Goal: Task Accomplishment & Management: Complete application form

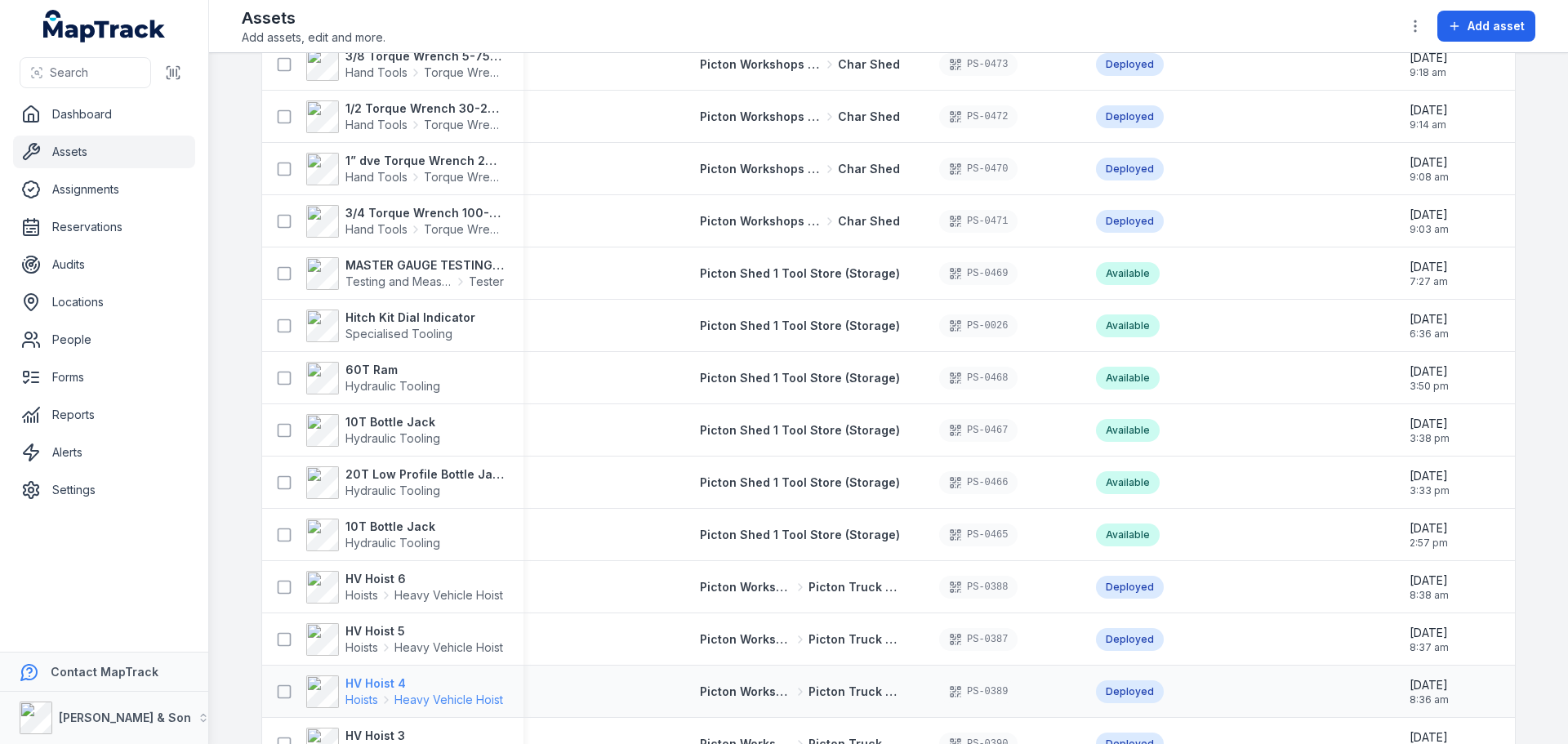
scroll to position [735, 0]
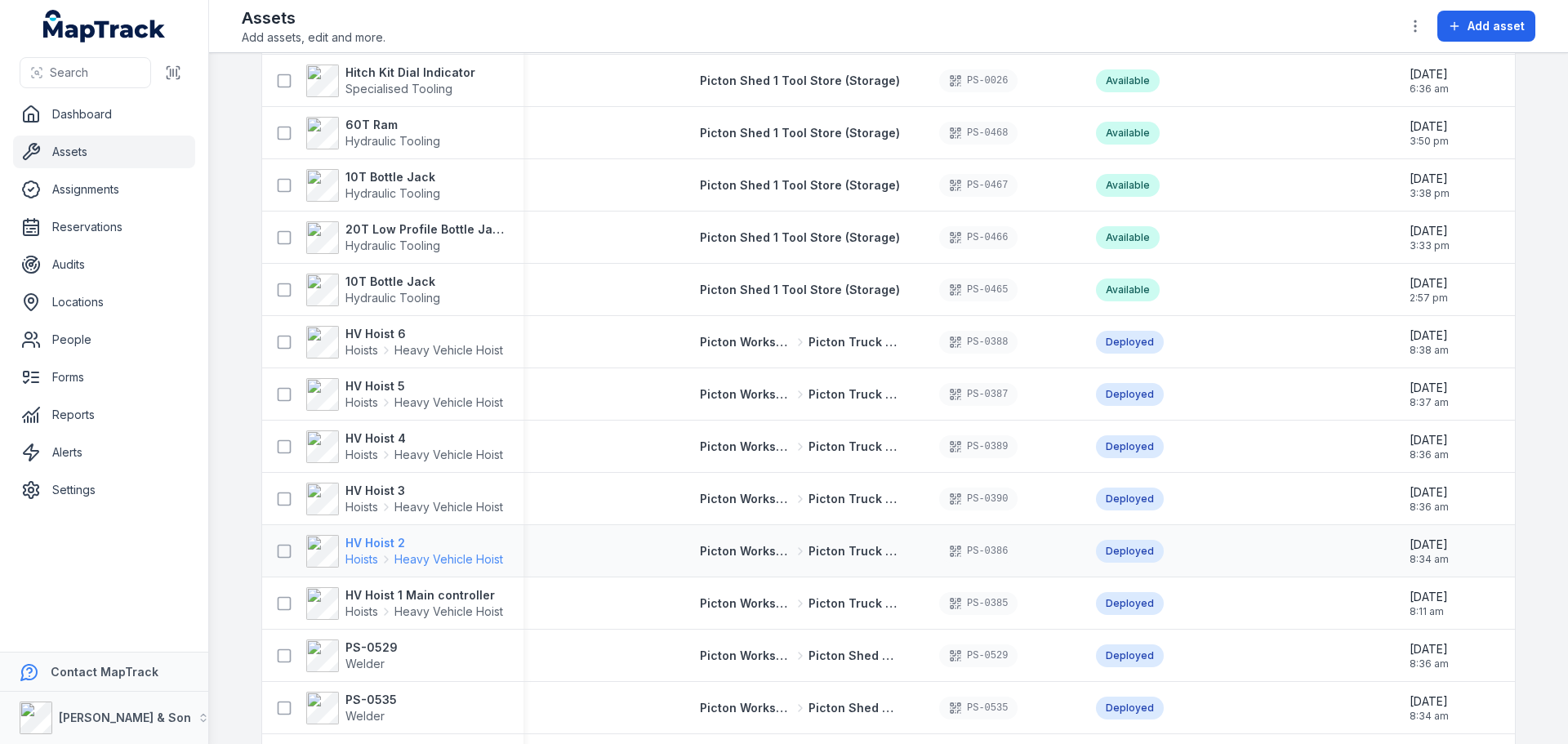
click at [377, 540] on strong "HV Hoist 2" at bounding box center [424, 543] width 158 height 17
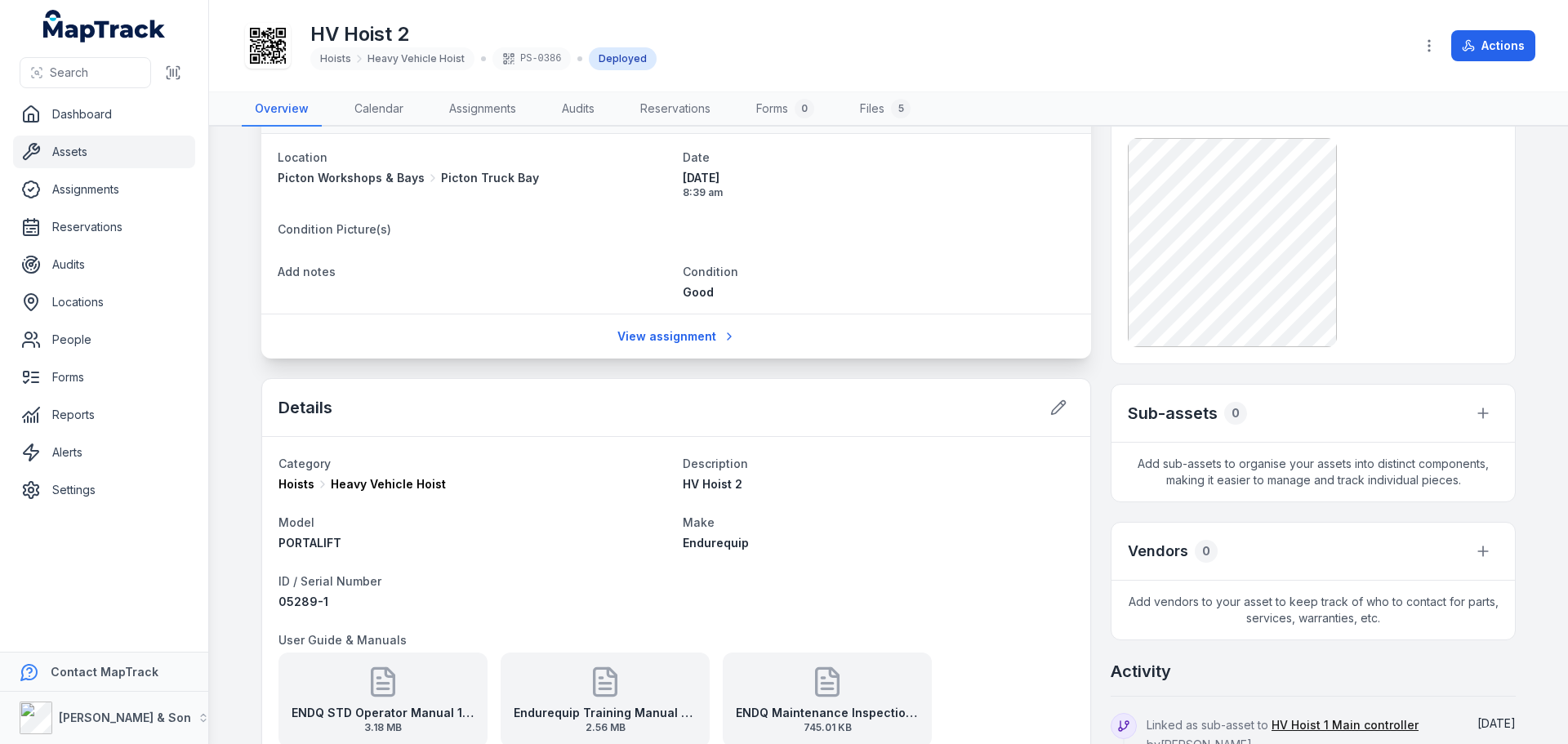
scroll to position [245, 0]
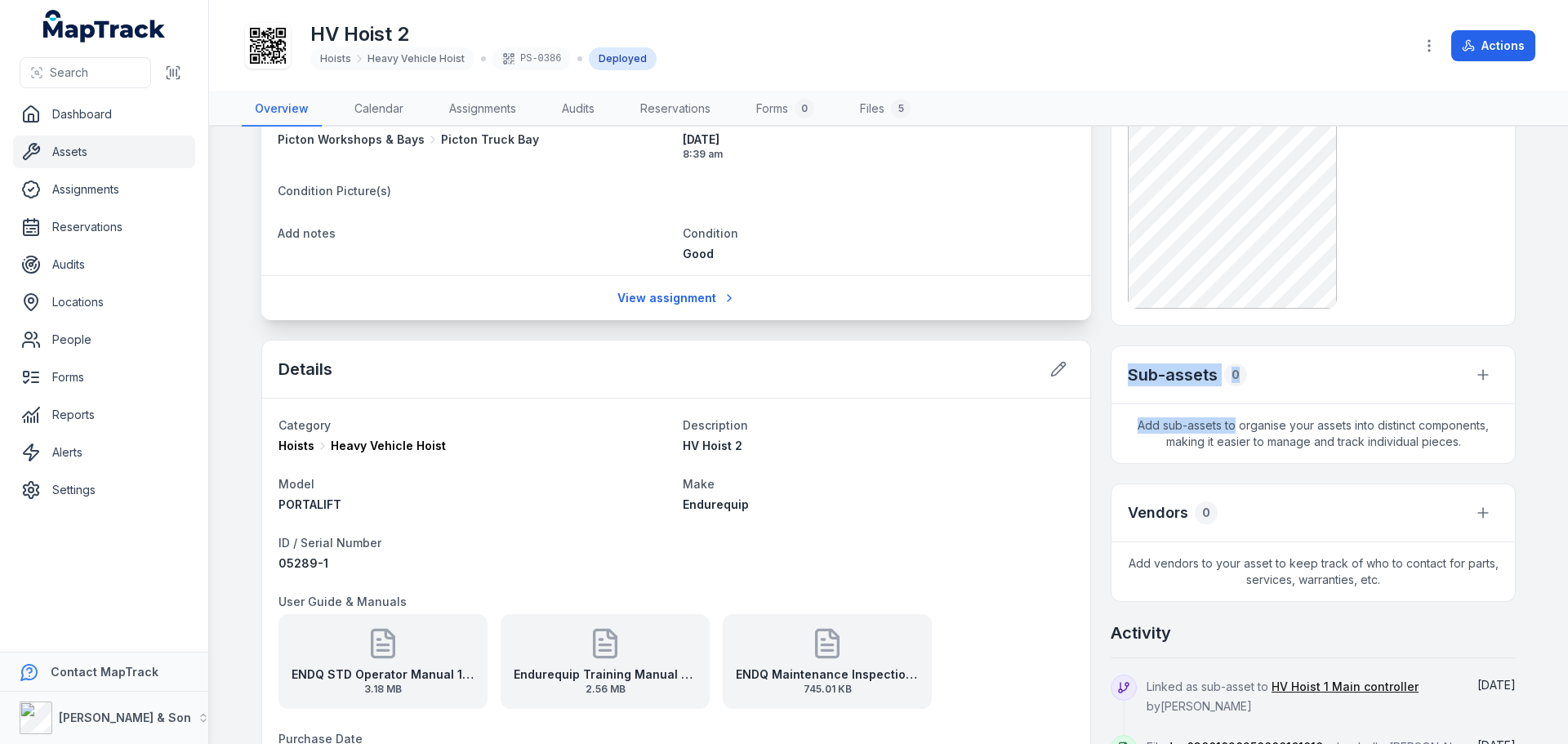
drag, startPoint x: 1123, startPoint y: 376, endPoint x: 1230, endPoint y: 408, distance: 111.7
click at [1230, 408] on div "Sub-assets 0 Add sub-assets to organise your assets into distinct components, m…" at bounding box center [1313, 404] width 405 height 118
click at [1163, 533] on div "Vendors 0" at bounding box center [1313, 513] width 403 height 58
drag, startPoint x: 1120, startPoint y: 369, endPoint x: 1215, endPoint y: 371, distance: 95.0
click at [1215, 371] on div "Sub-assets 0" at bounding box center [1313, 375] width 403 height 58
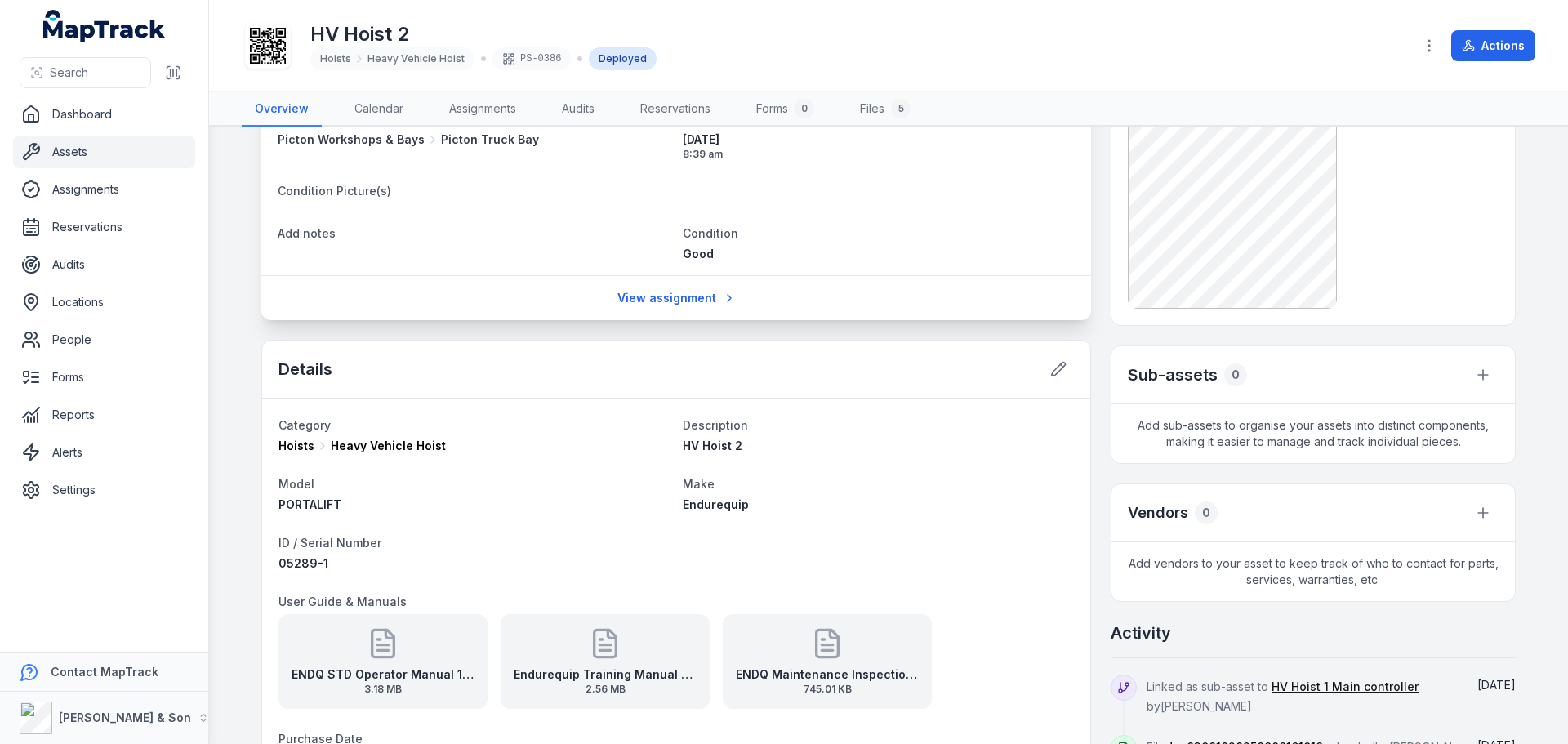
click at [1438, 379] on div "Sub-assets 0" at bounding box center [1313, 375] width 403 height 58
click at [1474, 372] on icon "button" at bounding box center [1483, 375] width 17 height 17
click at [1222, 413] on div "Sub-assets 0 Add sub-assets to organise your assets into distinct components, m…" at bounding box center [1313, 404] width 405 height 118
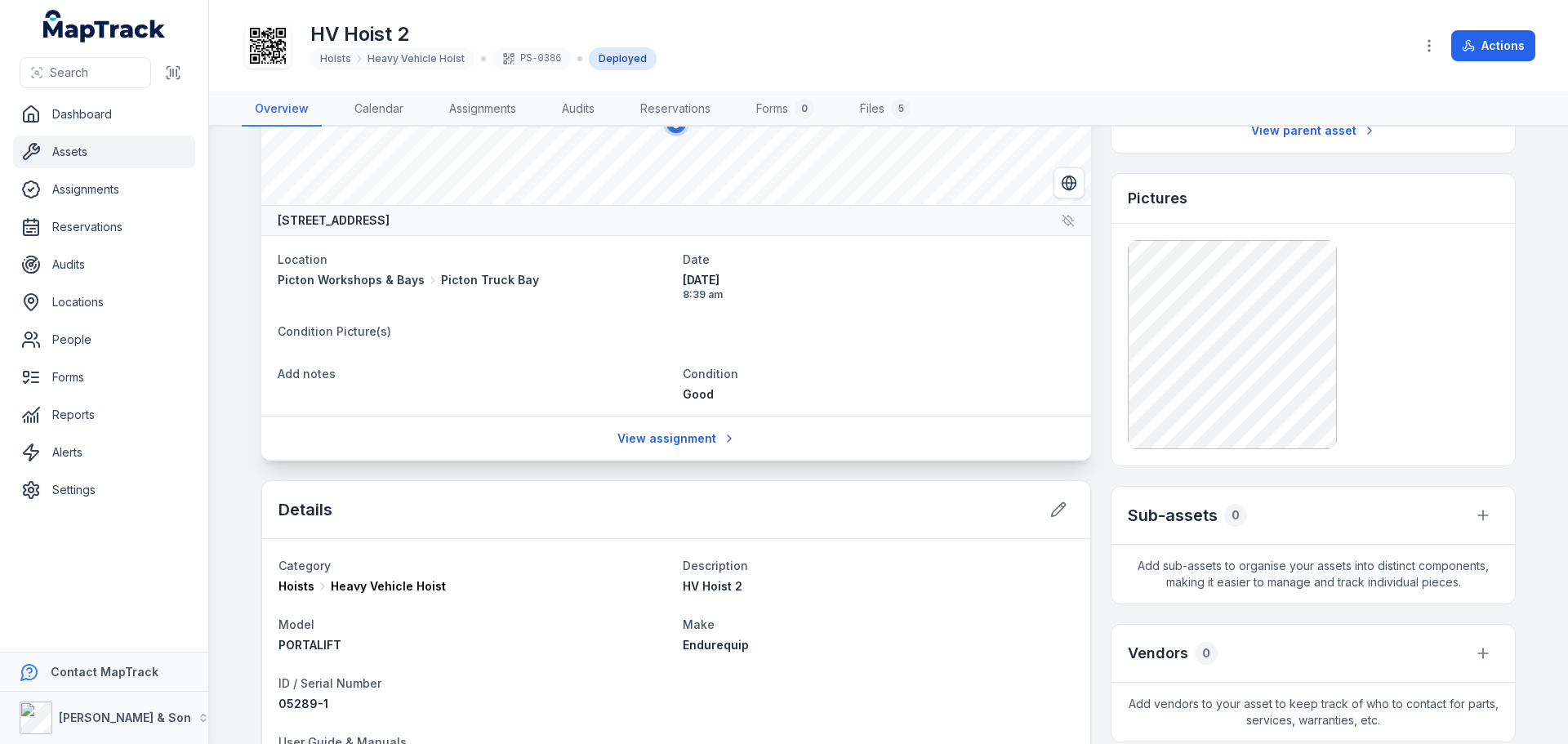
scroll to position [0, 0]
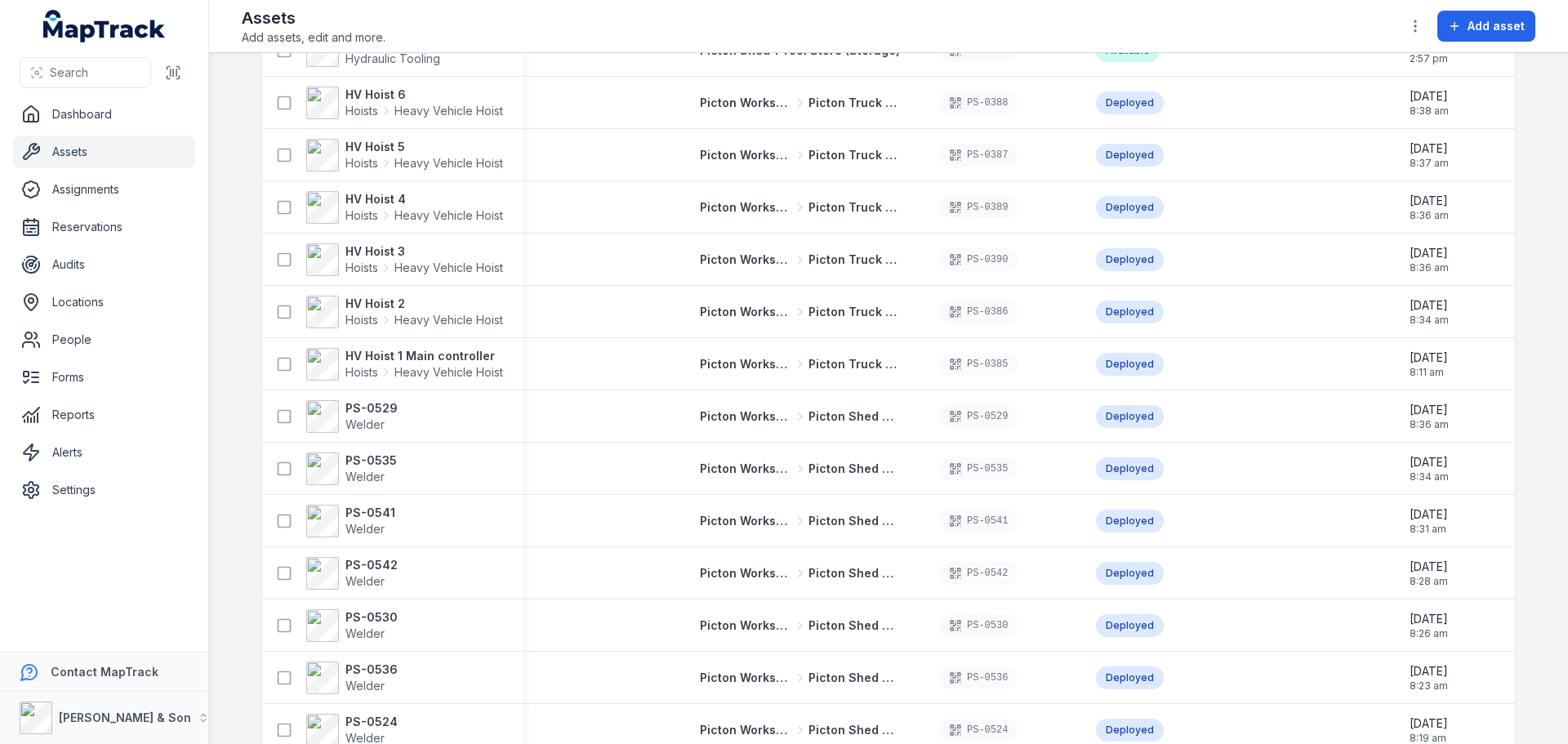
scroll to position [1062, 0]
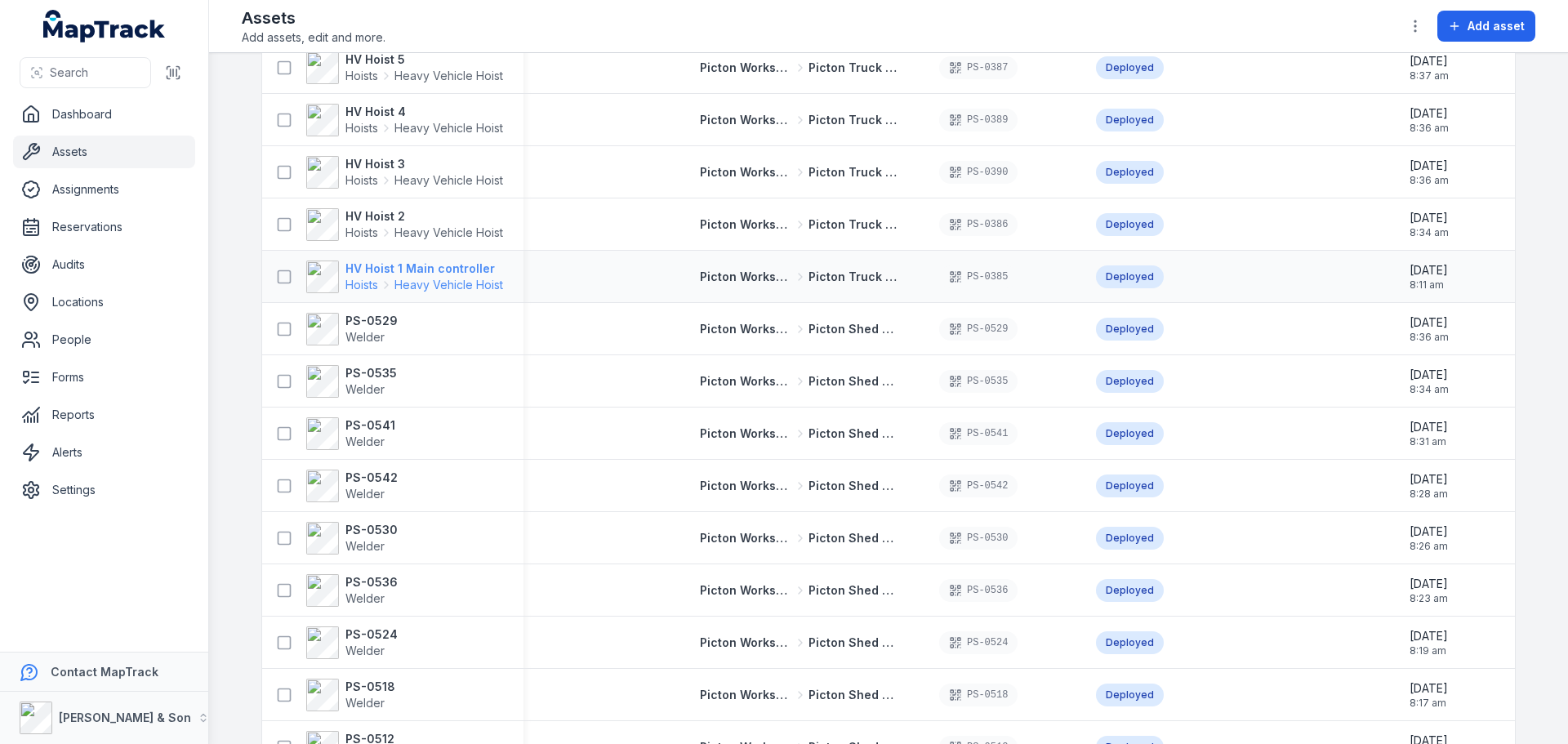
click at [396, 275] on strong "HV Hoist 1 Main controller" at bounding box center [424, 269] width 158 height 17
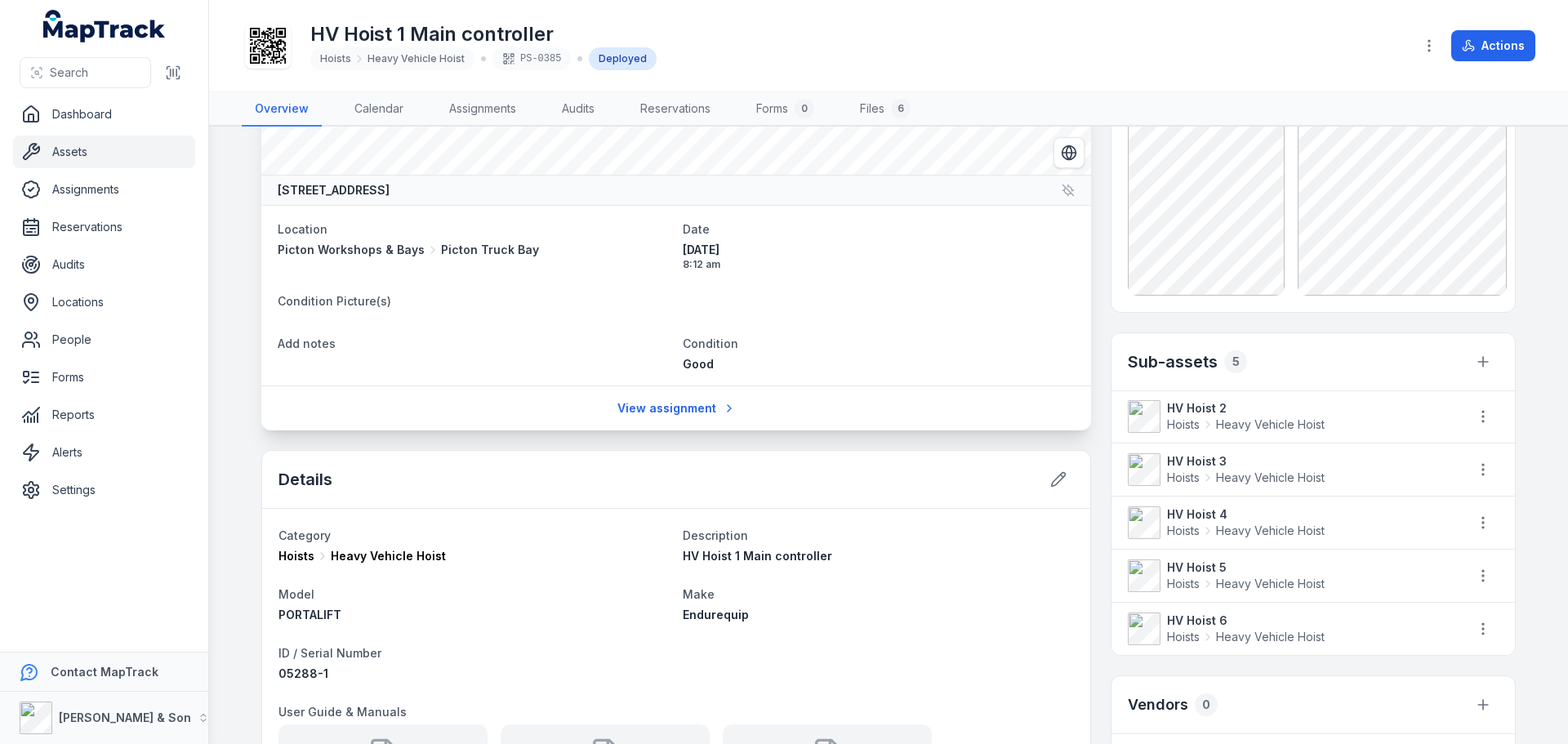
scroll to position [163, 0]
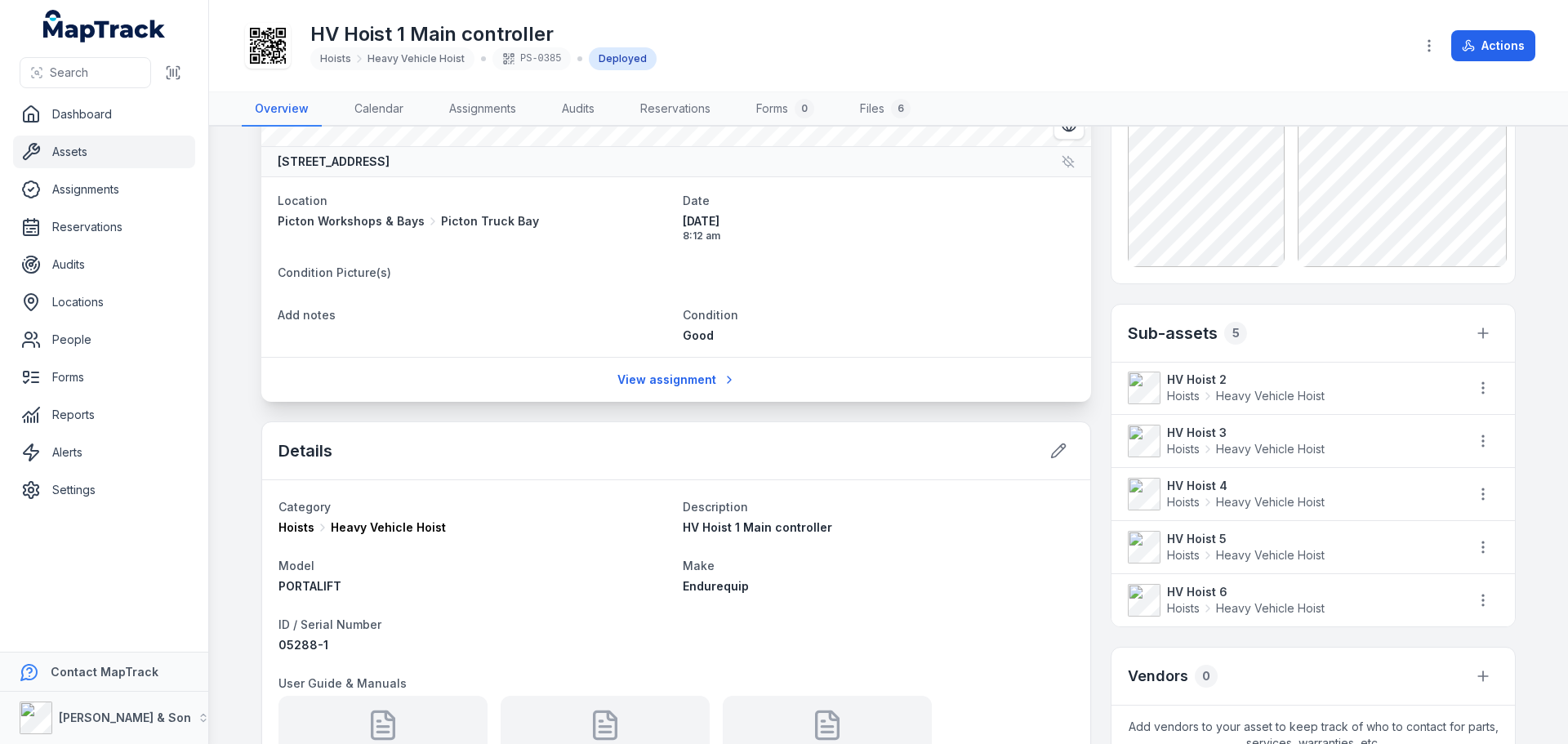
click at [39, 157] on icon at bounding box center [30, 152] width 19 height 19
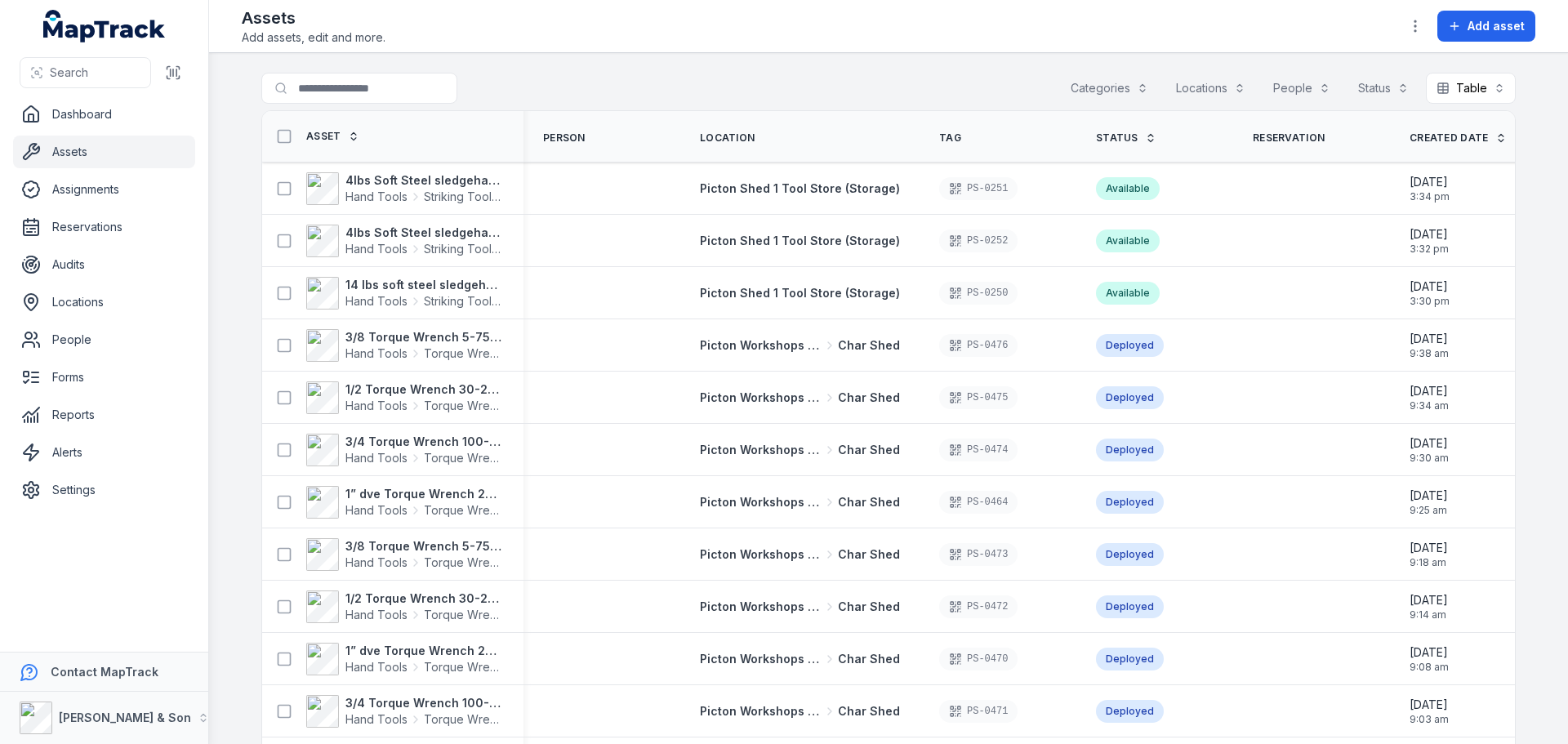
click at [85, 170] on ul "Dashboard Assets Assignments Reservations Audits Locations People Forms Reports…" at bounding box center [104, 302] width 182 height 408
click at [78, 162] on link "Assets" at bounding box center [104, 152] width 182 height 33
click at [83, 121] on link "Dashboard" at bounding box center [104, 115] width 182 height 33
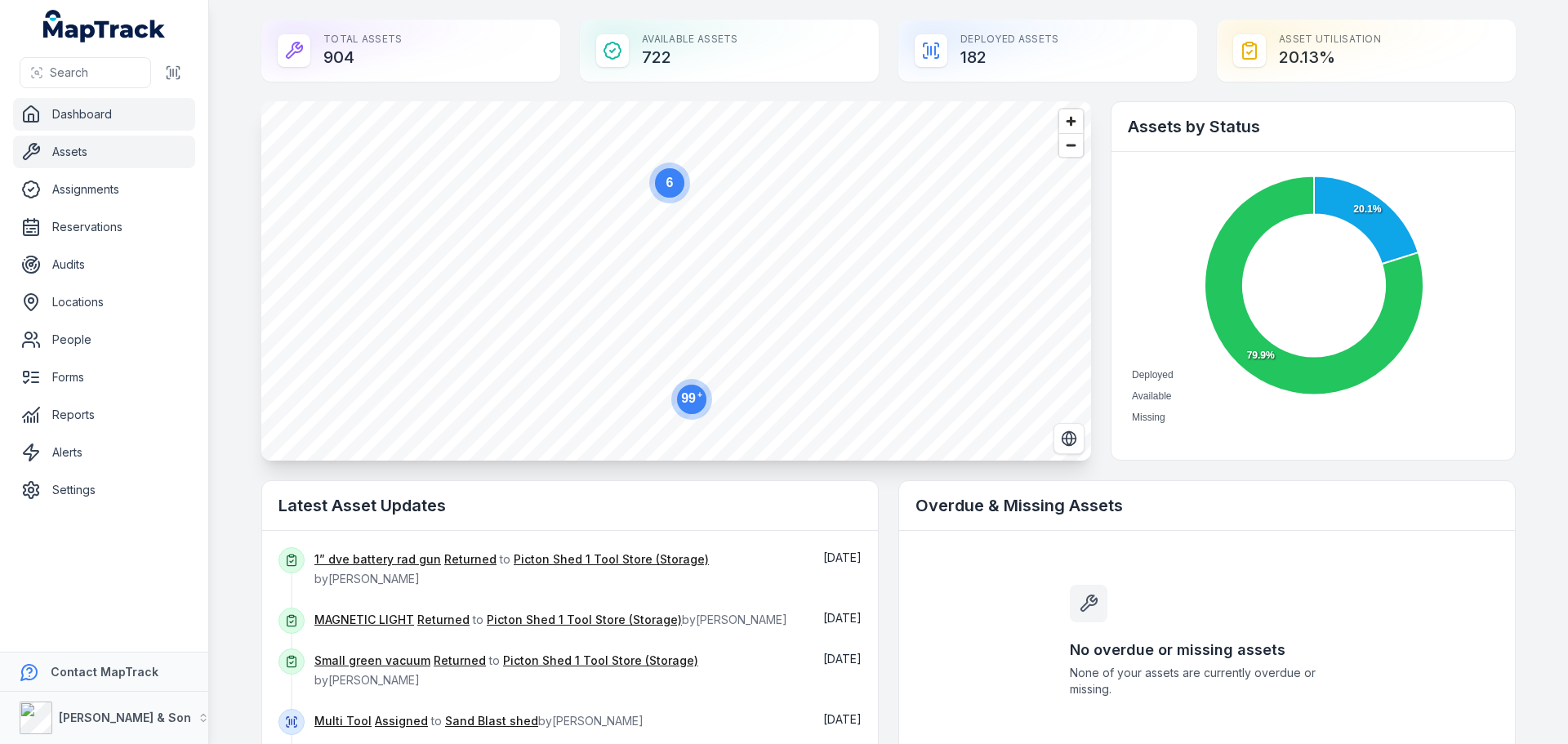
click at [52, 161] on link "Assets" at bounding box center [104, 152] width 182 height 33
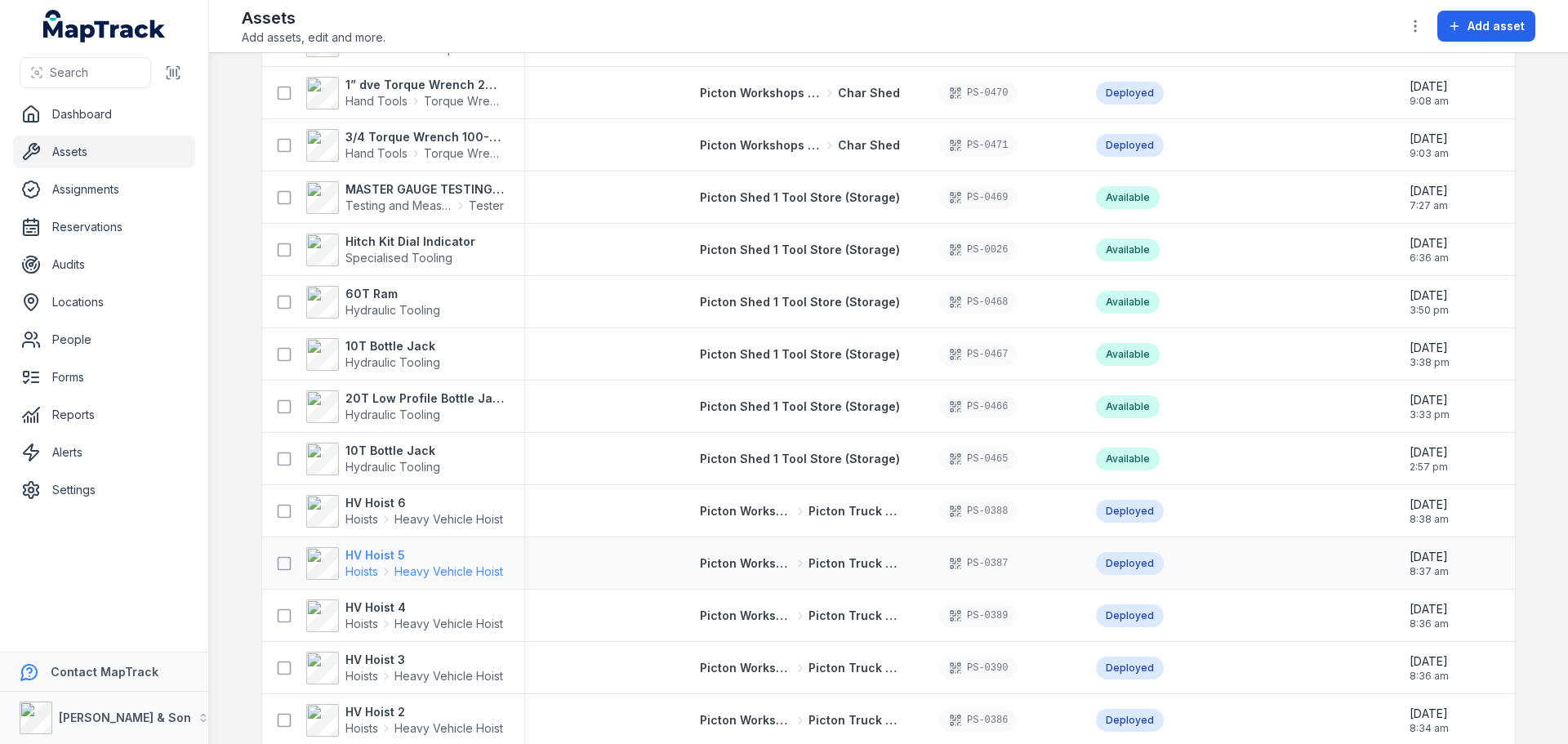
scroll to position [653, 0]
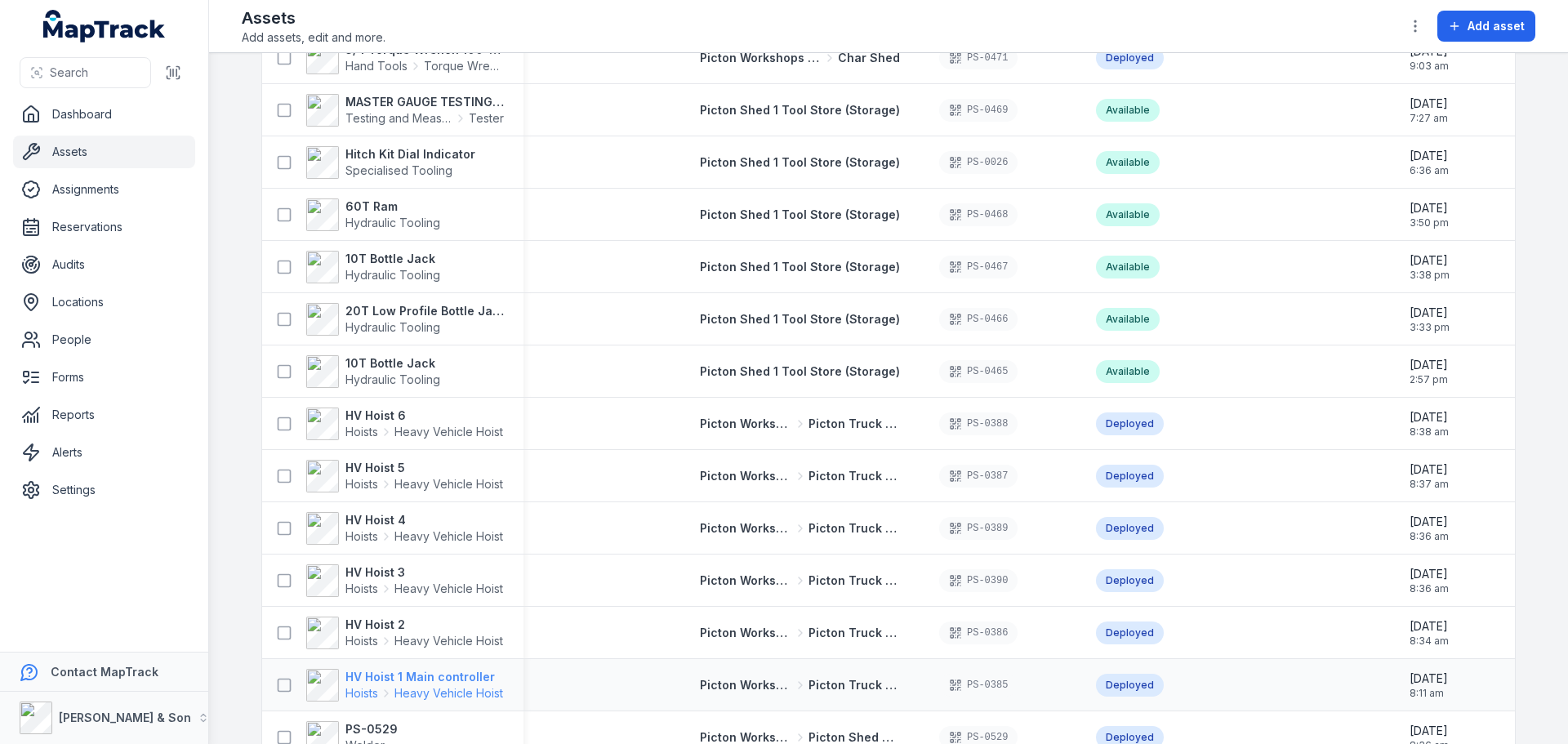
click at [379, 681] on strong "HV Hoist 1 Main controller" at bounding box center [424, 677] width 158 height 17
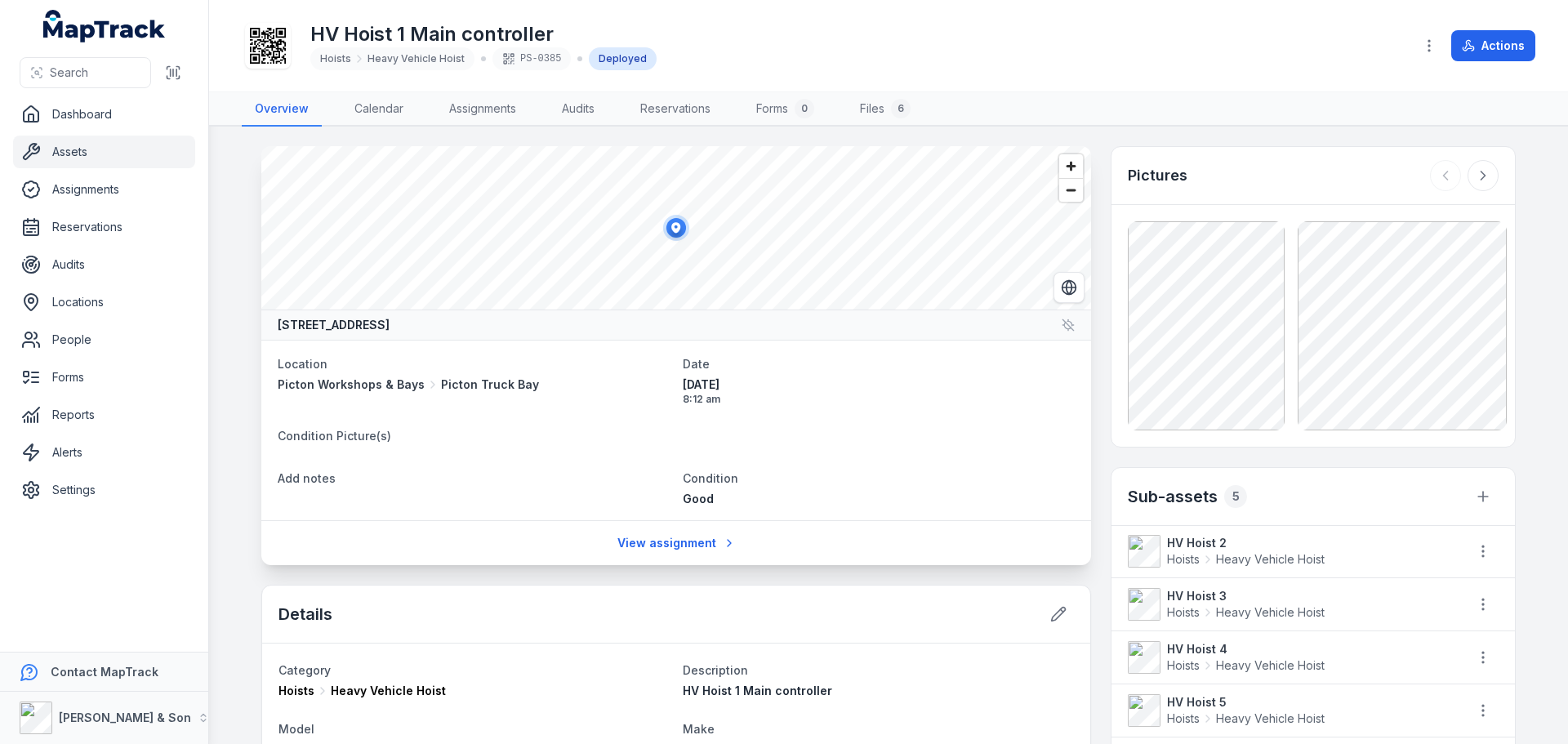
click at [99, 158] on link "Assets" at bounding box center [104, 152] width 182 height 33
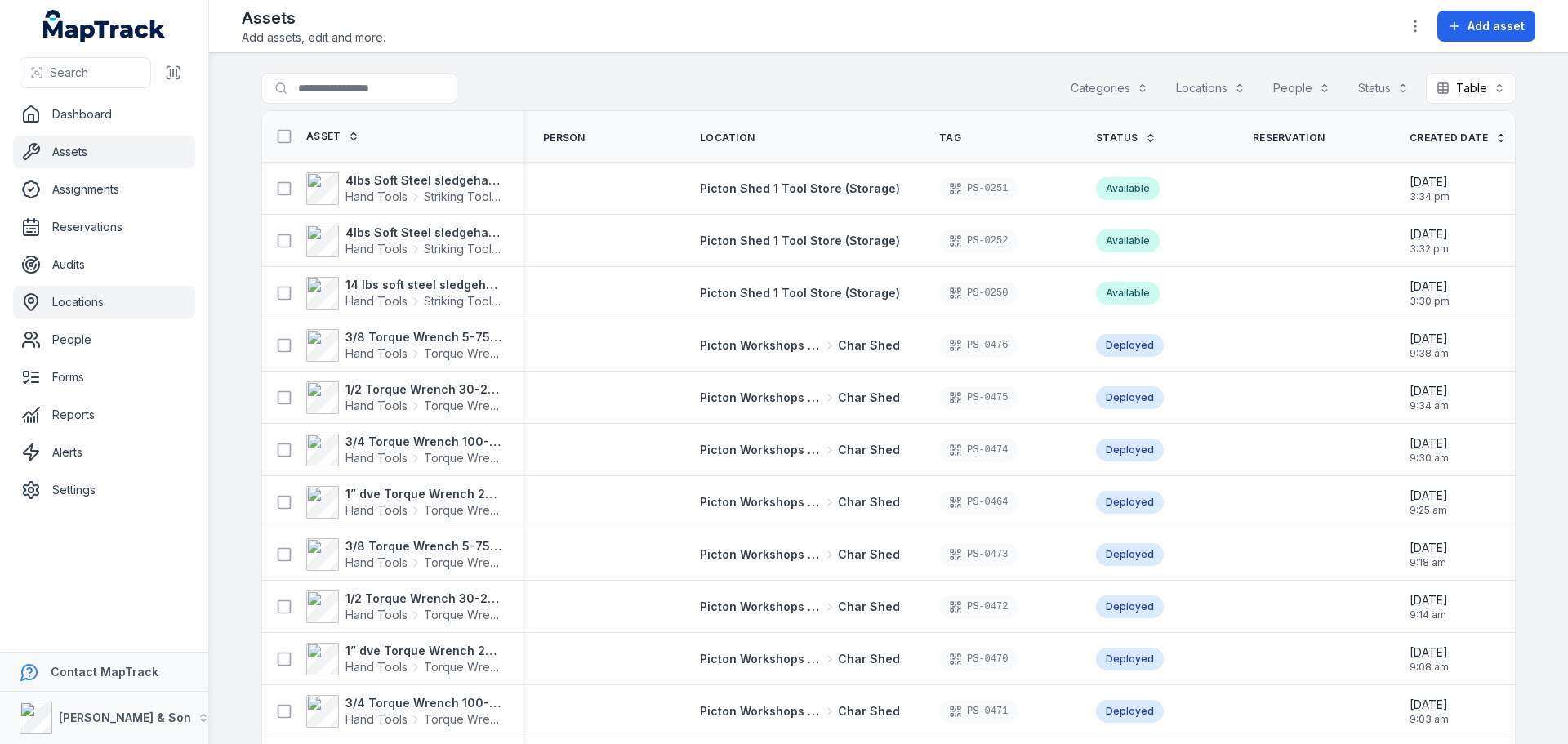
click at [81, 288] on link "Locations" at bounding box center [104, 302] width 182 height 33
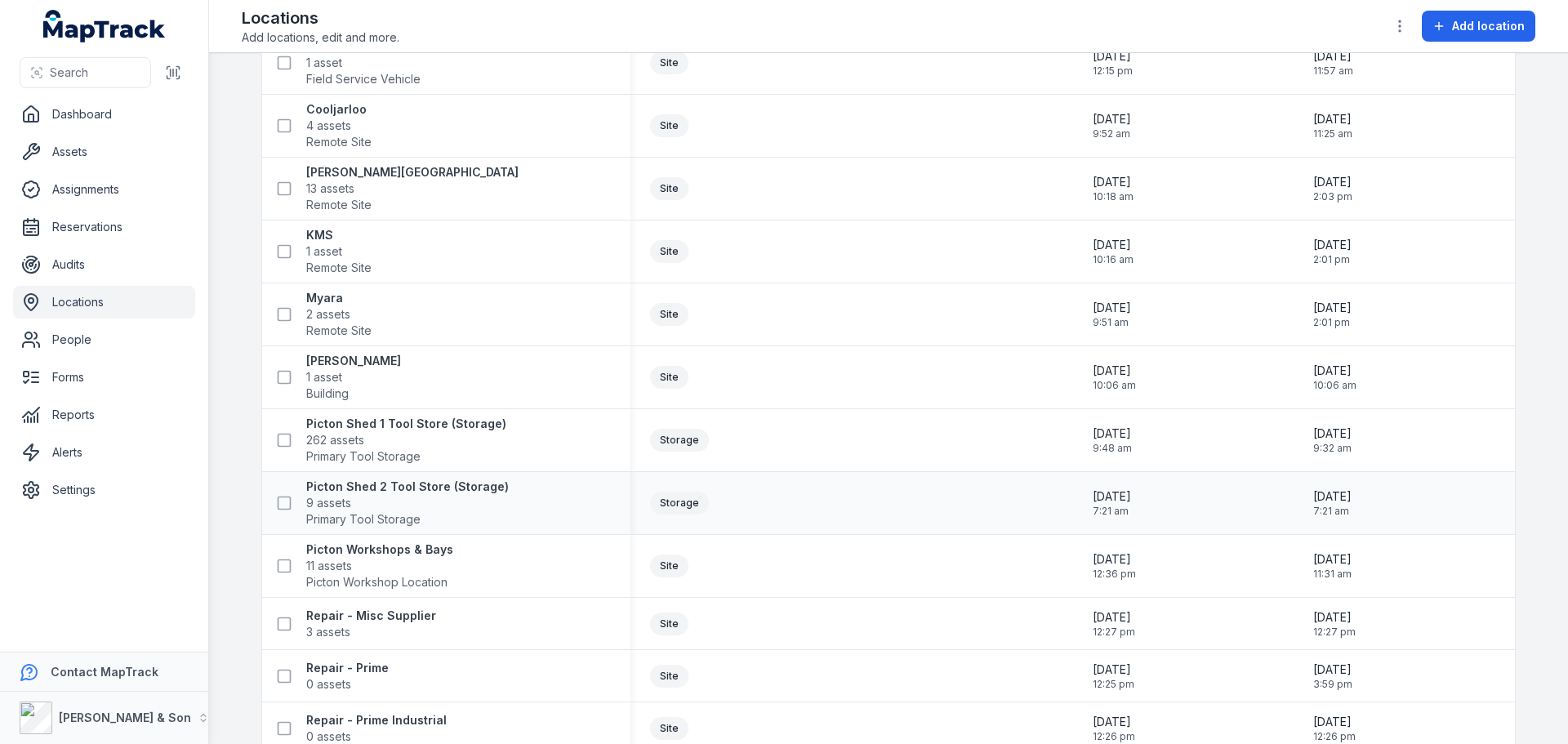
scroll to position [408, 0]
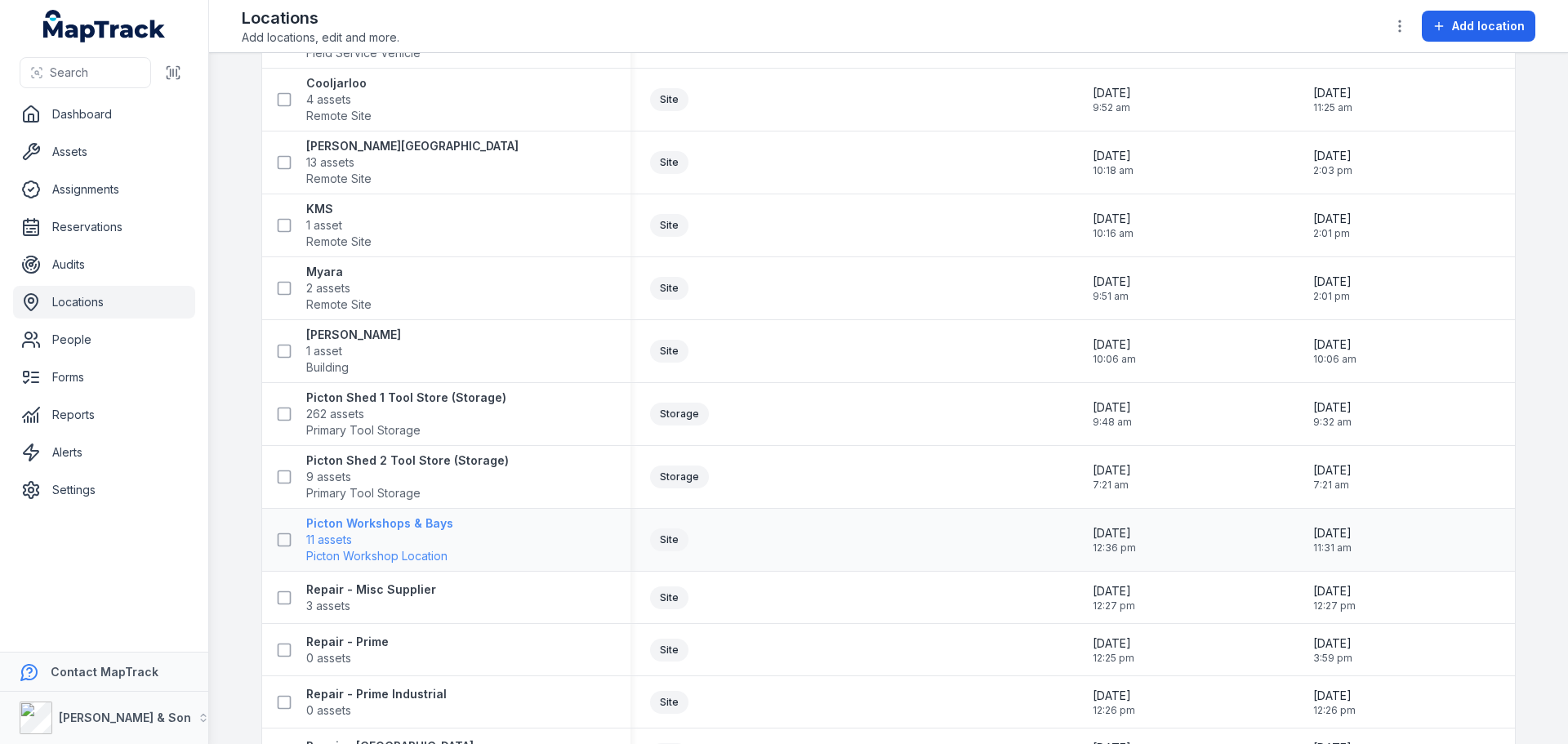
click at [378, 525] on strong "Picton Workshops & Bays" at bounding box center [379, 524] width 147 height 17
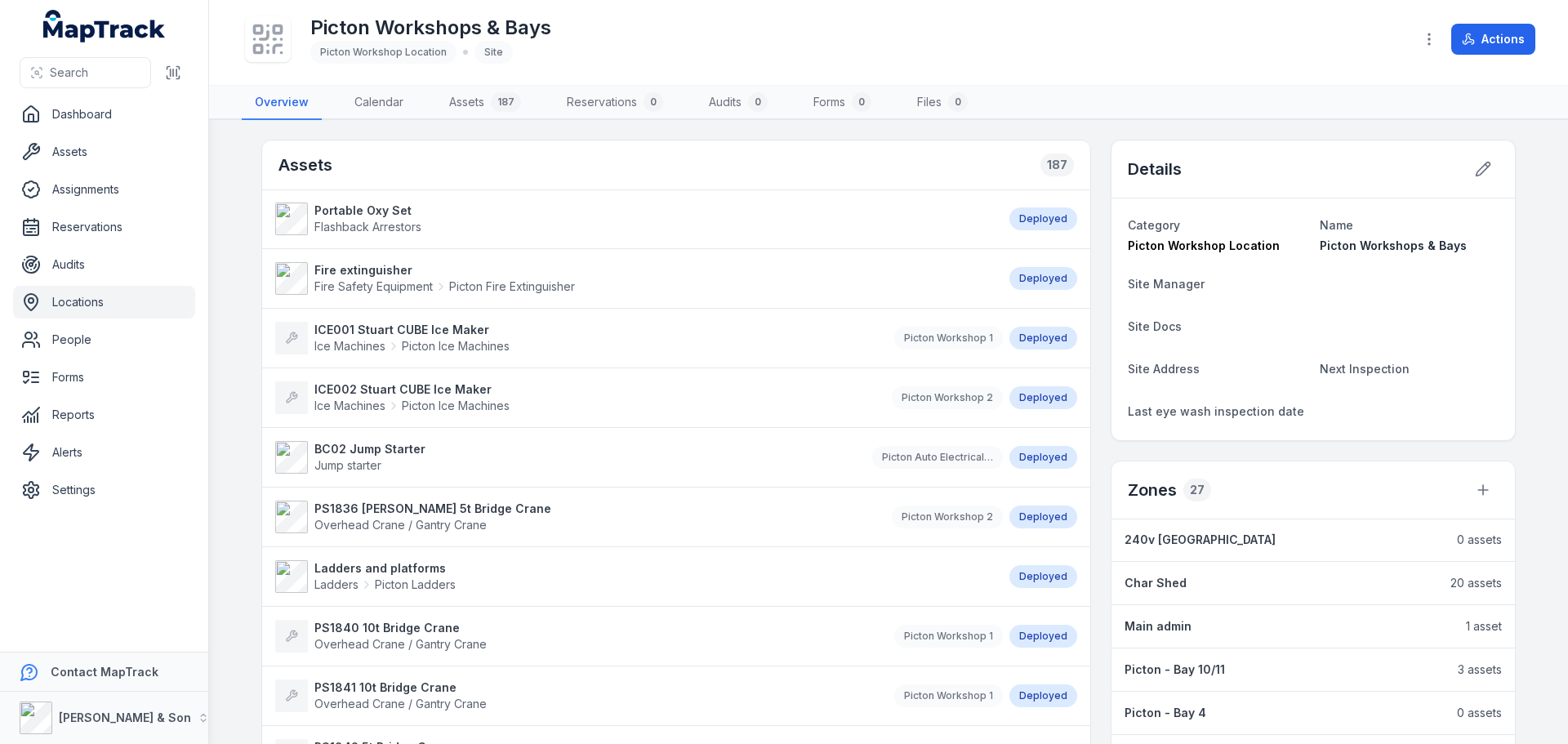
click at [513, 162] on div "Assets 187" at bounding box center [675, 165] width 828 height 50
drag, startPoint x: 1123, startPoint y: 495, endPoint x: 1264, endPoint y: 484, distance: 141.4
click at [1264, 484] on div "Zones 27" at bounding box center [1313, 490] width 403 height 58
click at [1490, 479] on div at bounding box center [1483, 490] width 31 height 31
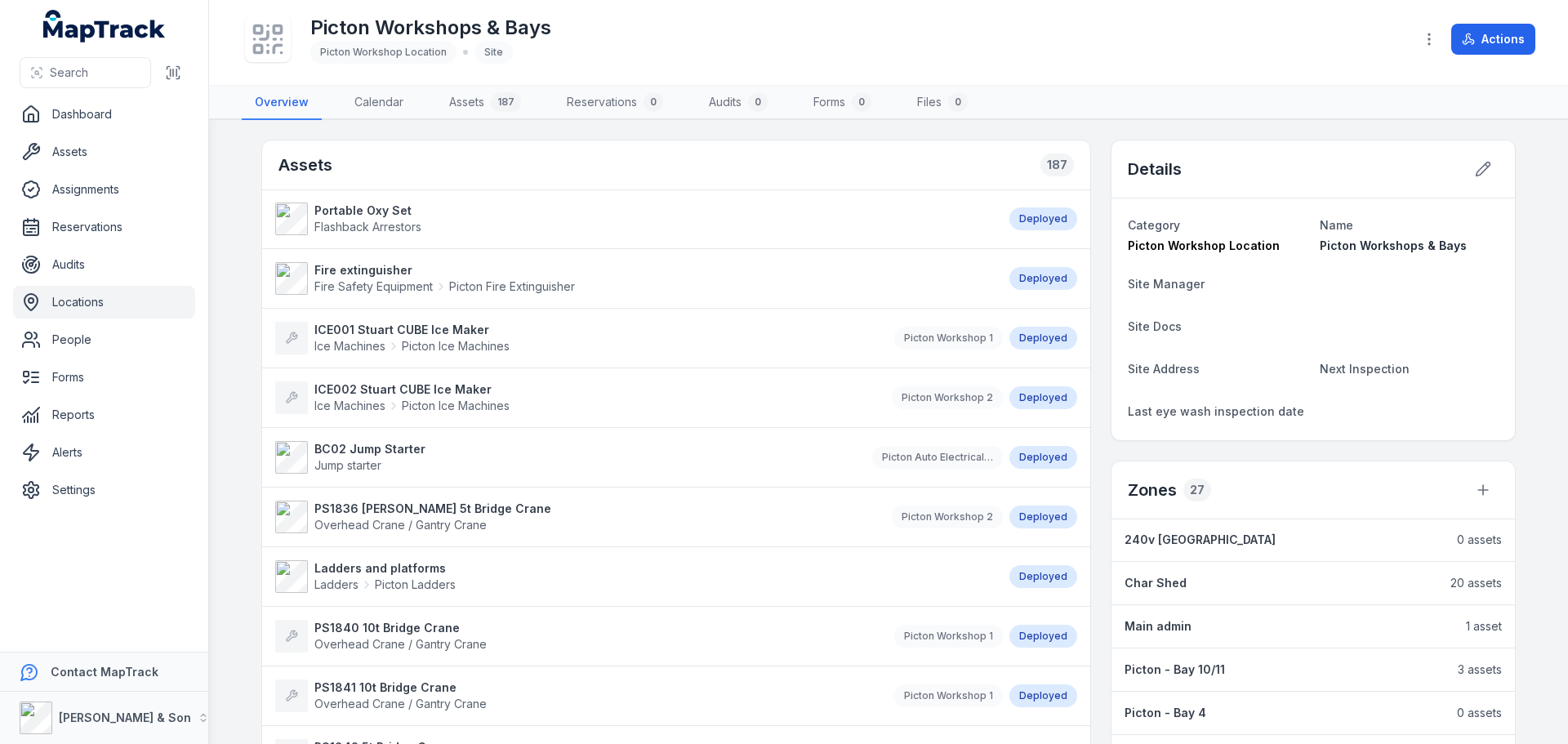
click at [1458, 502] on div "Zones 27" at bounding box center [1313, 490] width 403 height 58
click at [1478, 493] on icon at bounding box center [1483, 490] width 17 height 17
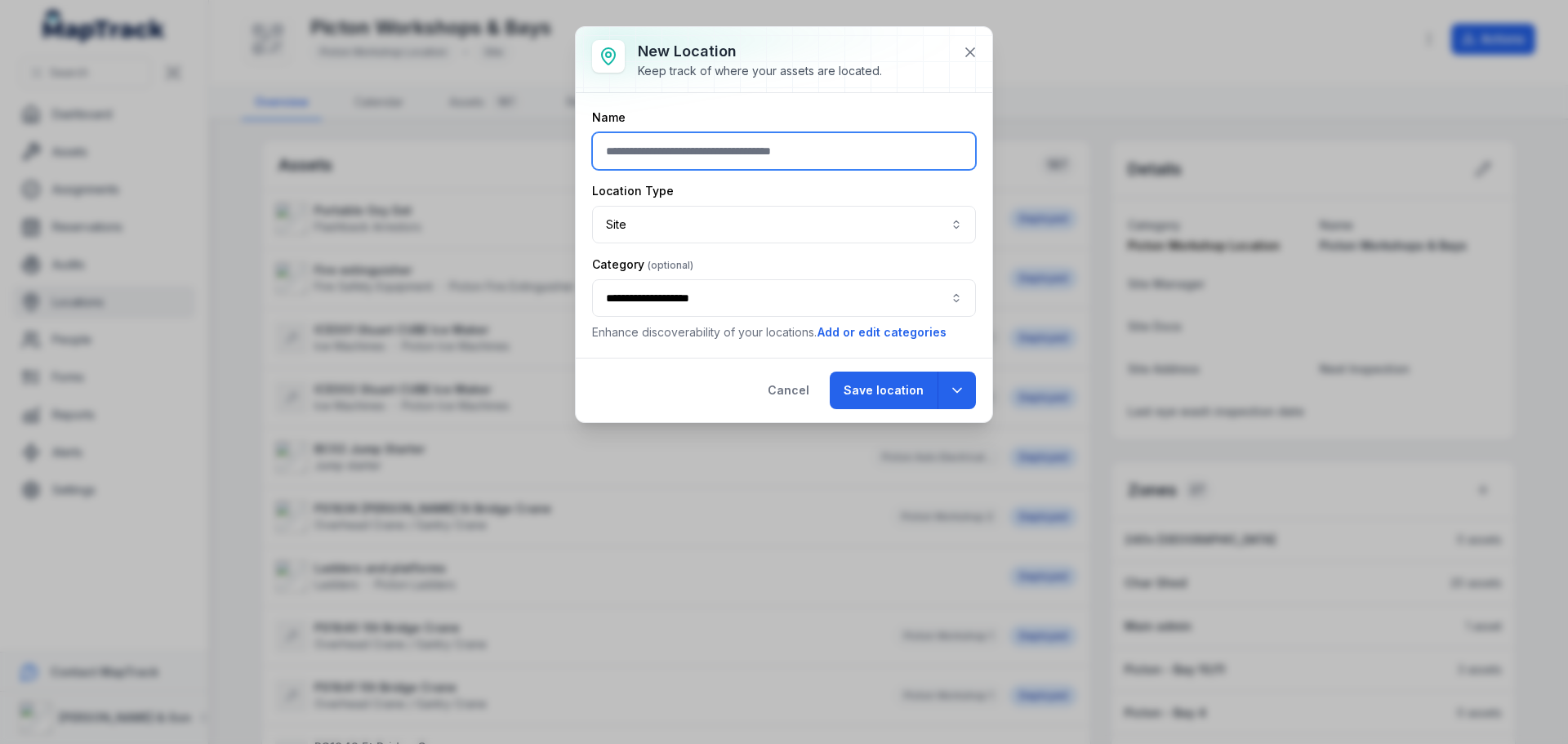
click at [702, 155] on input "text" at bounding box center [784, 151] width 384 height 38
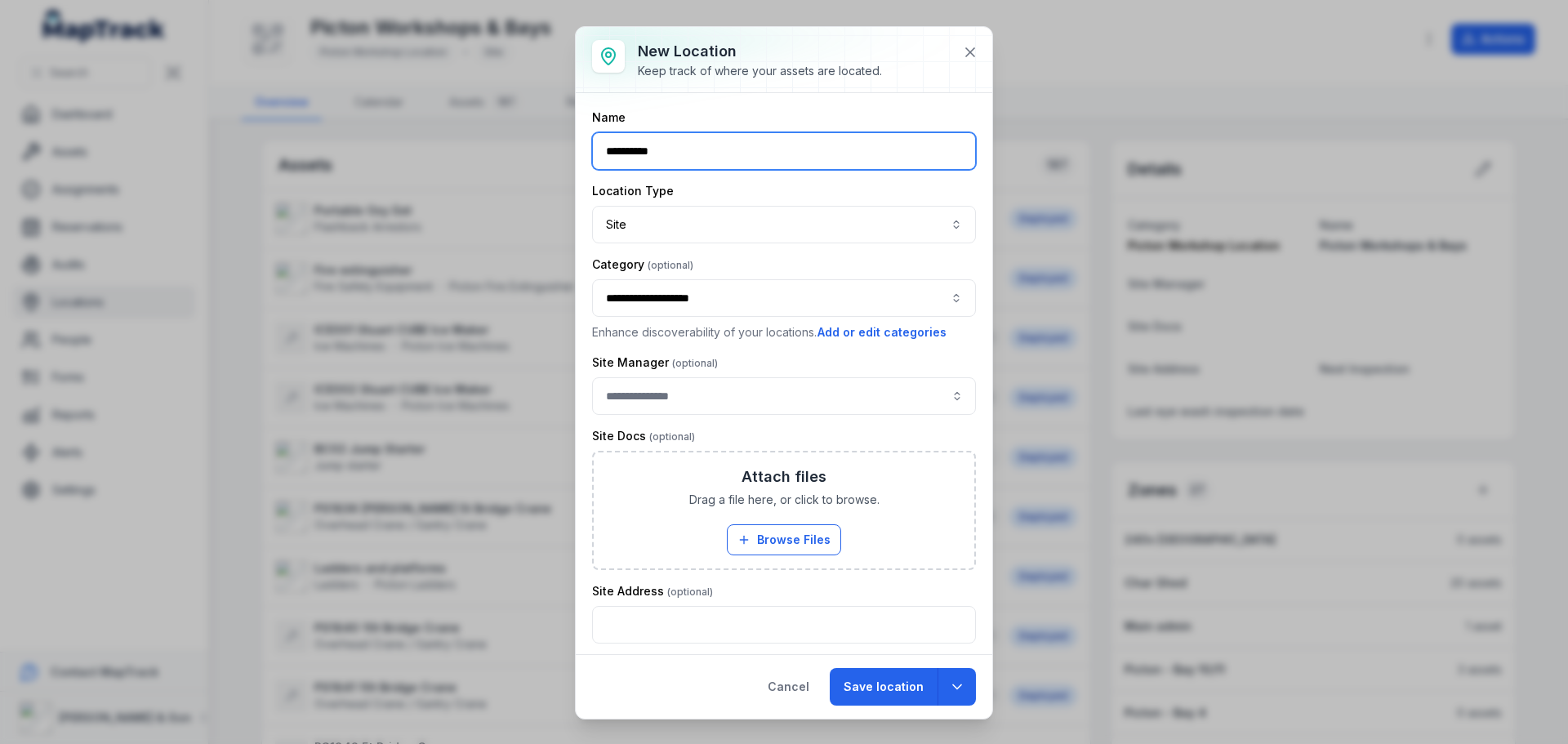
type input "**********"
click at [682, 211] on button "Site ****" at bounding box center [784, 224] width 384 height 38
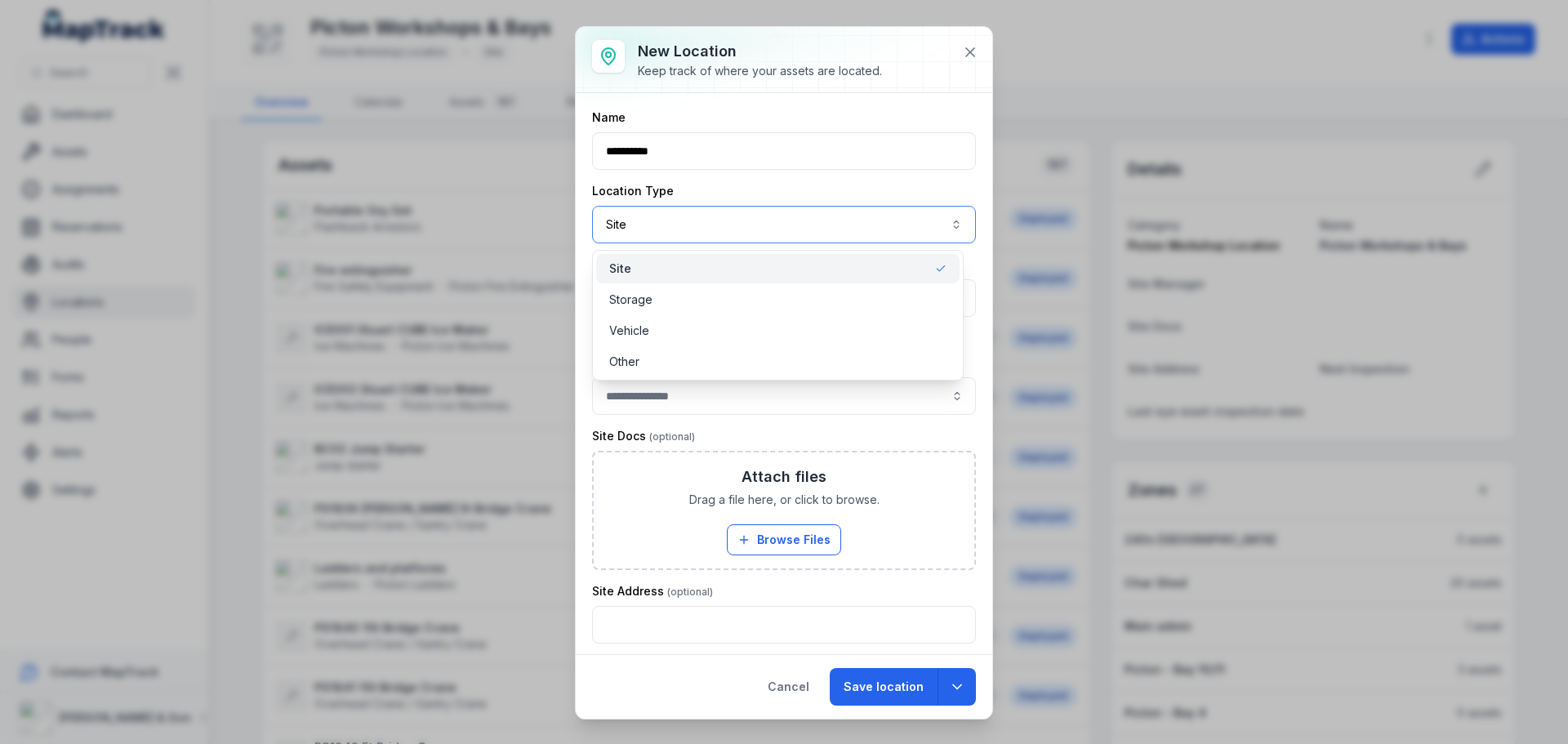
click at [690, 215] on button "Site ****" at bounding box center [784, 224] width 384 height 38
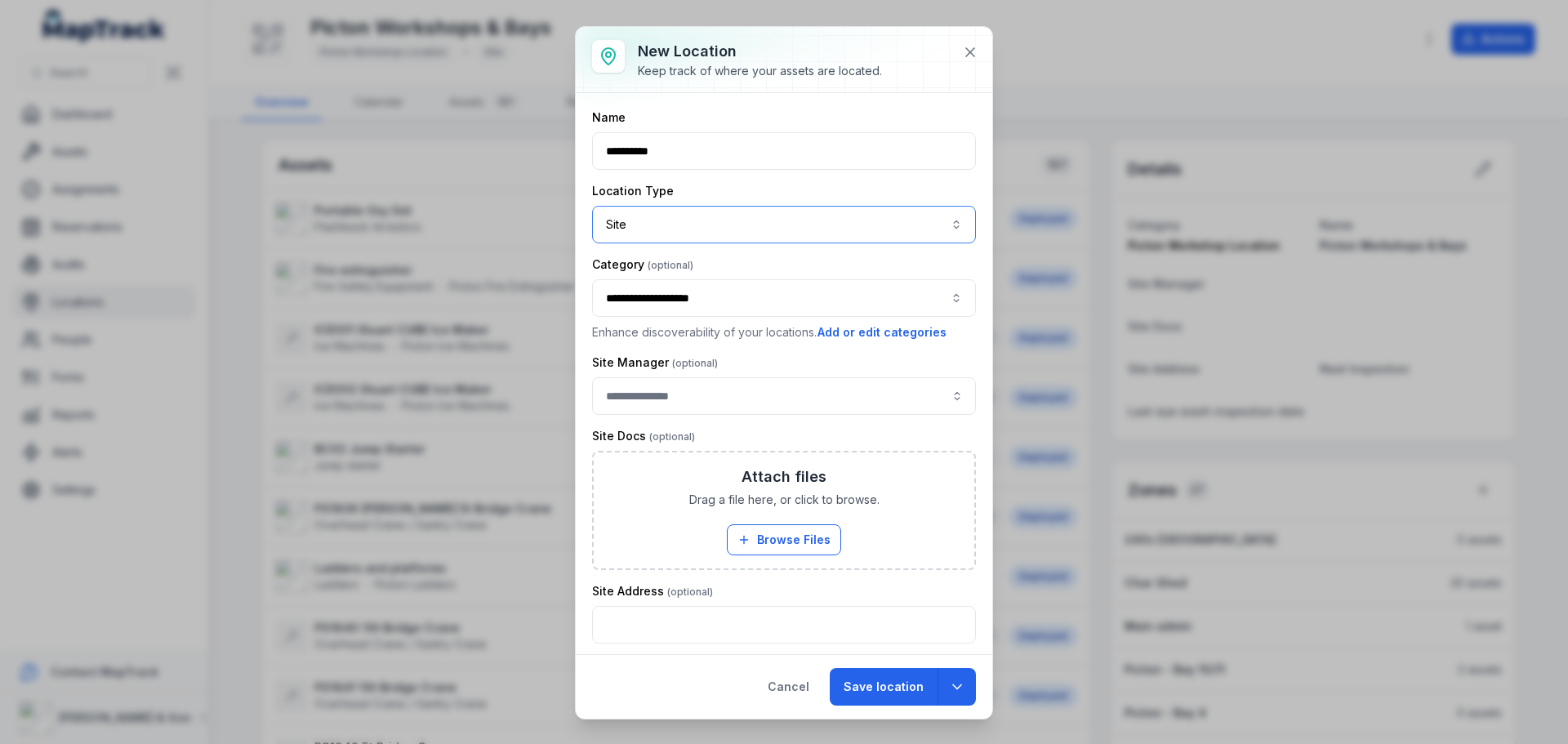
click at [693, 296] on button "**********" at bounding box center [784, 298] width 384 height 38
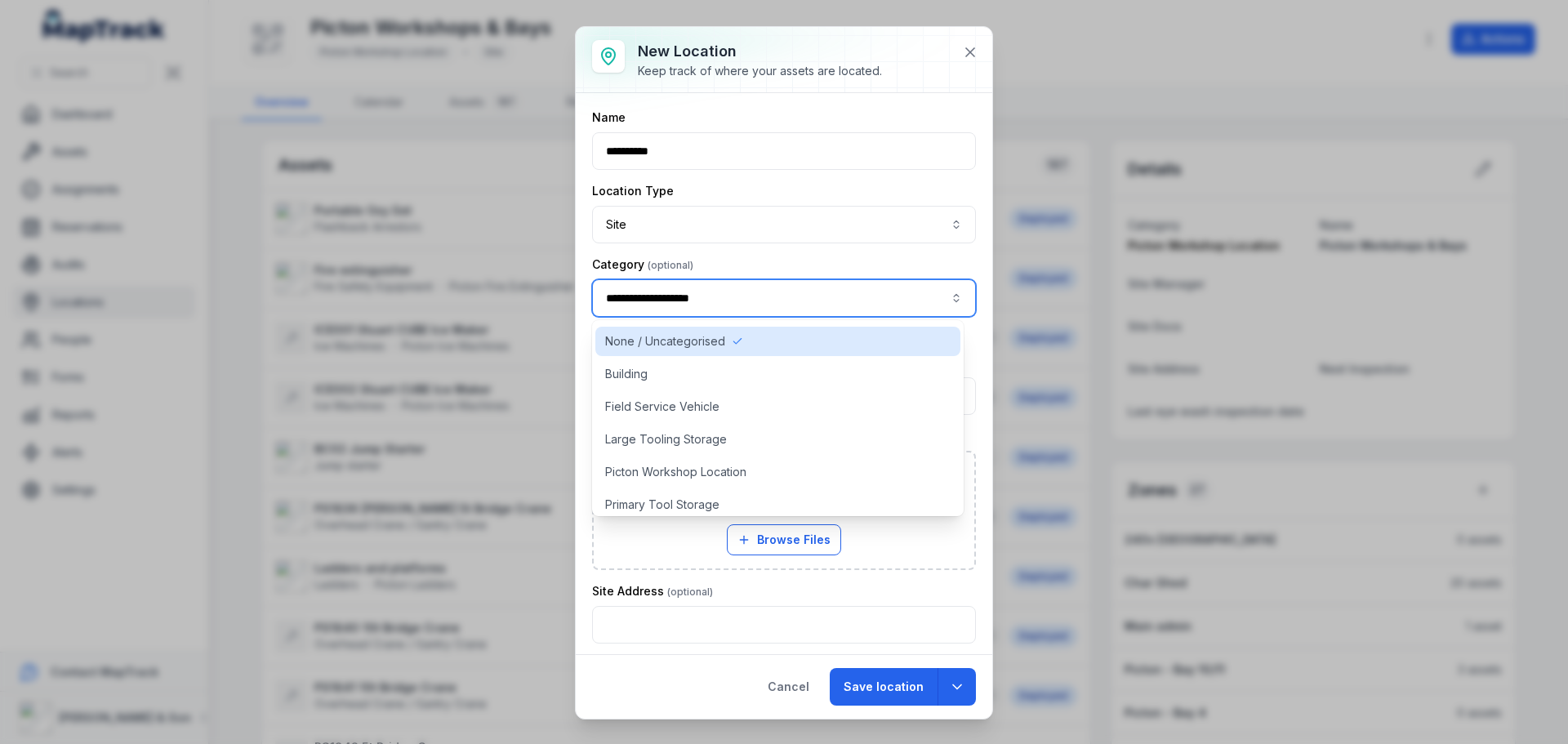
click at [761, 293] on button "**********" at bounding box center [784, 298] width 384 height 38
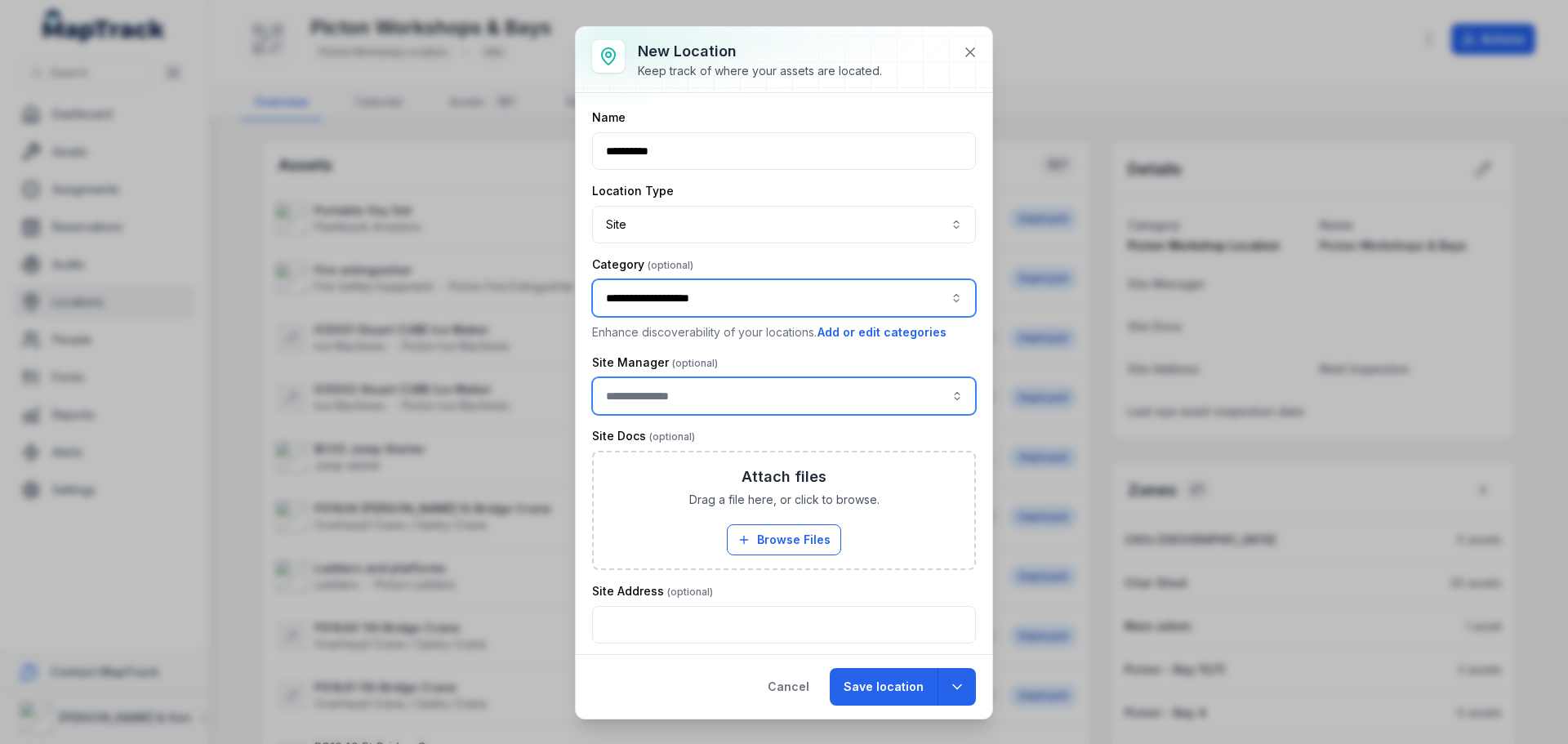
click at [724, 401] on input "location-add:cf[59526c83-b306-4000-a82c-6940a0321508]-label" at bounding box center [784, 396] width 384 height 38
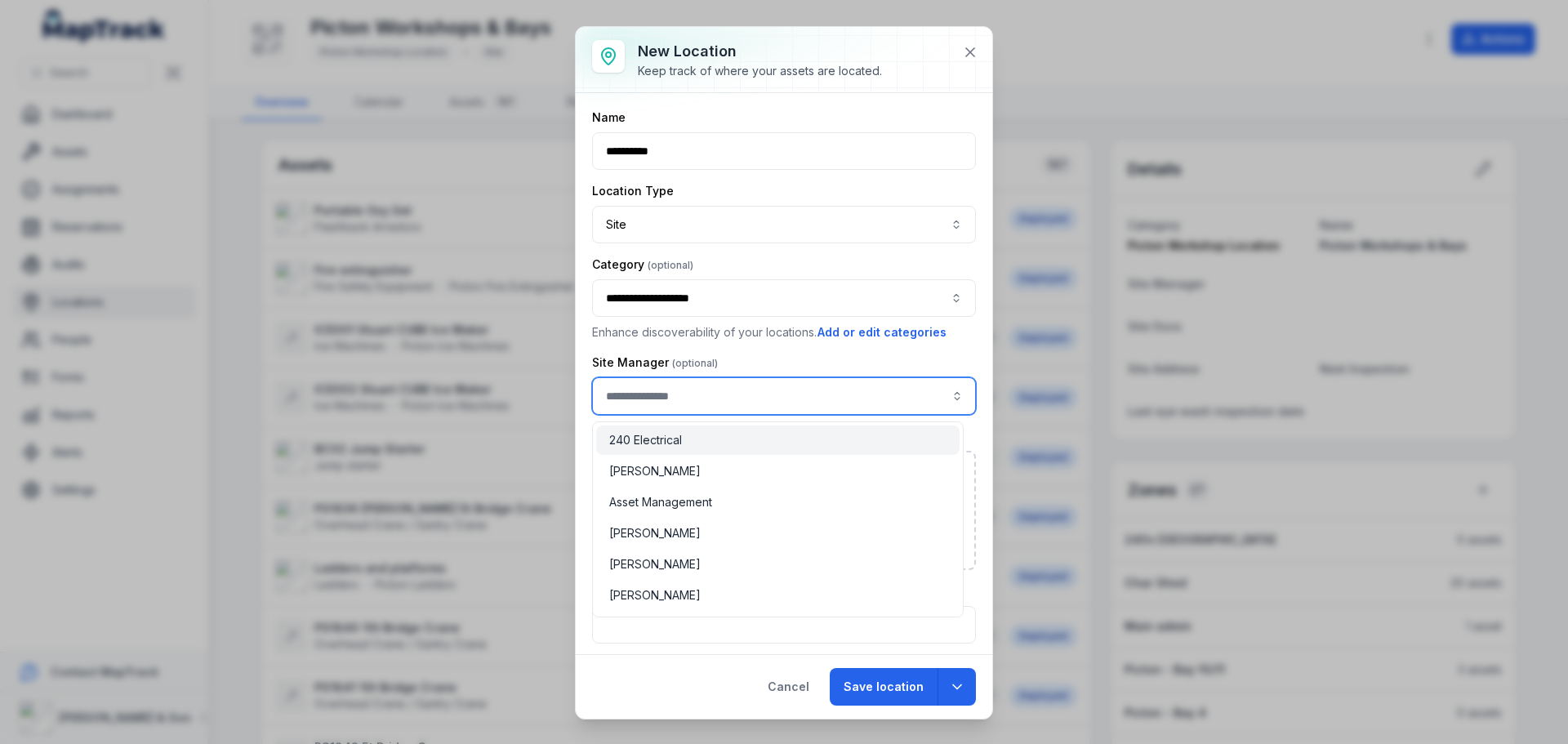
click at [719, 394] on input "location-add:cf[59526c83-b306-4000-a82c-6940a0321508]-label" at bounding box center [784, 396] width 384 height 38
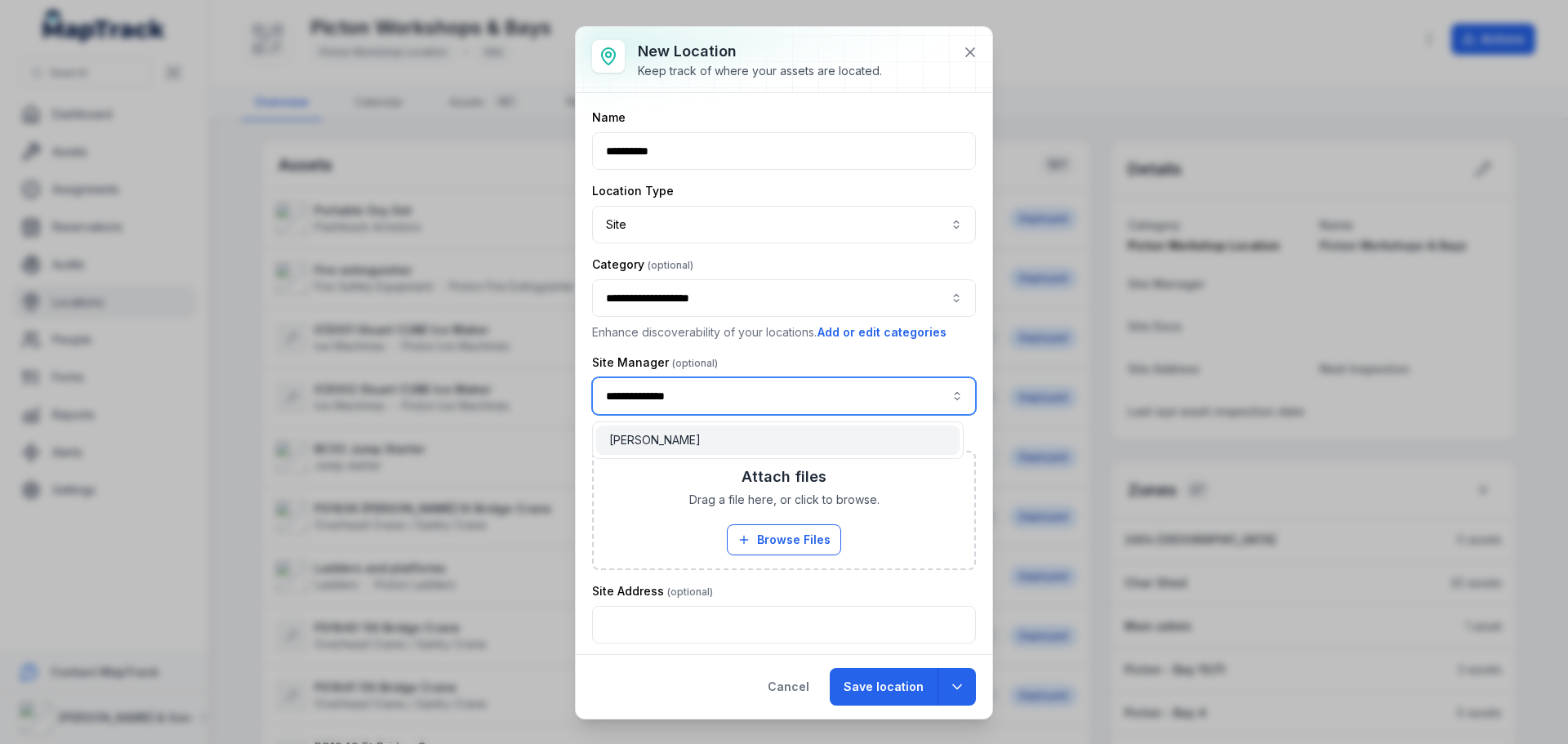
click at [703, 441] on div "[PERSON_NAME]" at bounding box center [777, 440] width 337 height 17
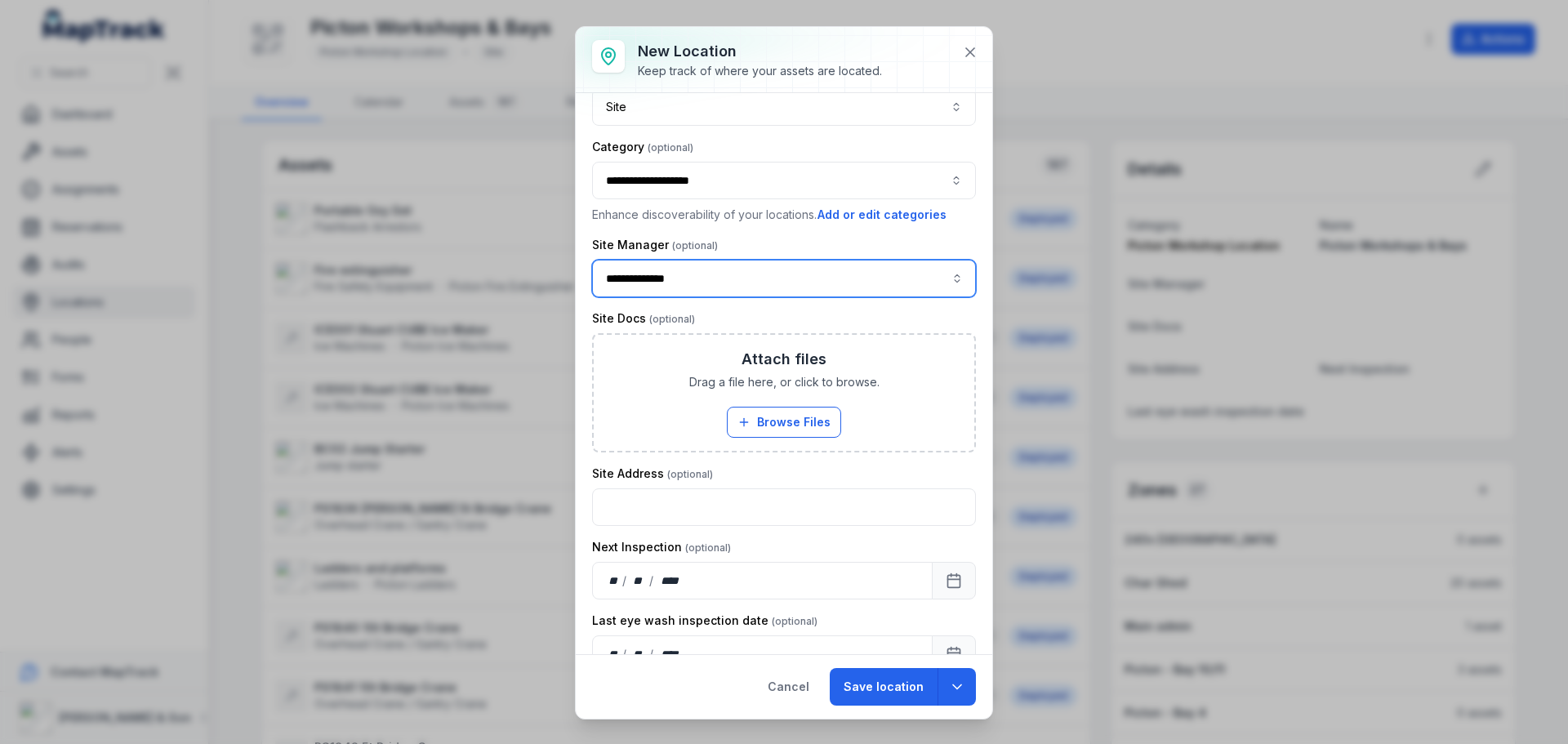
scroll to position [152, 0]
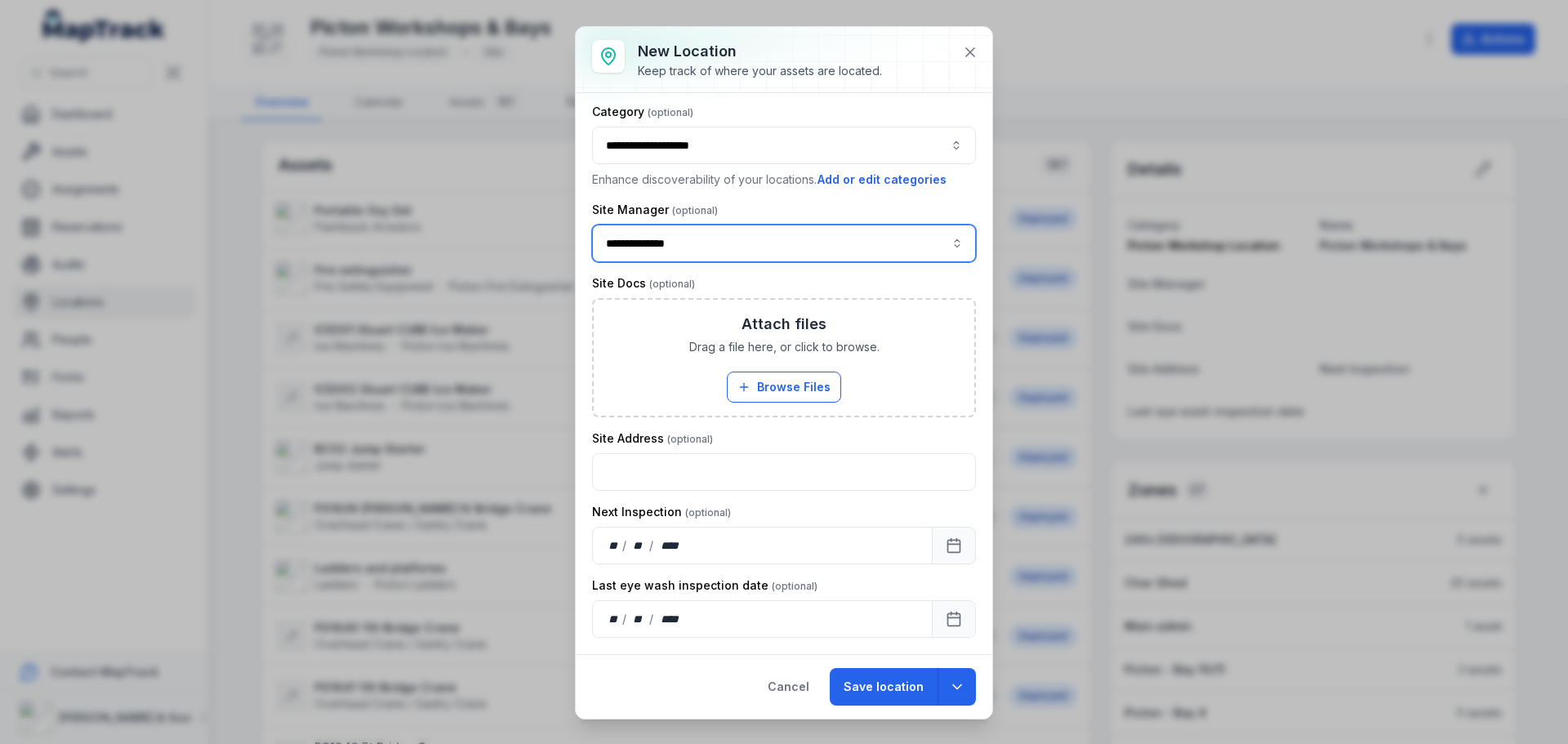
type input "**********"
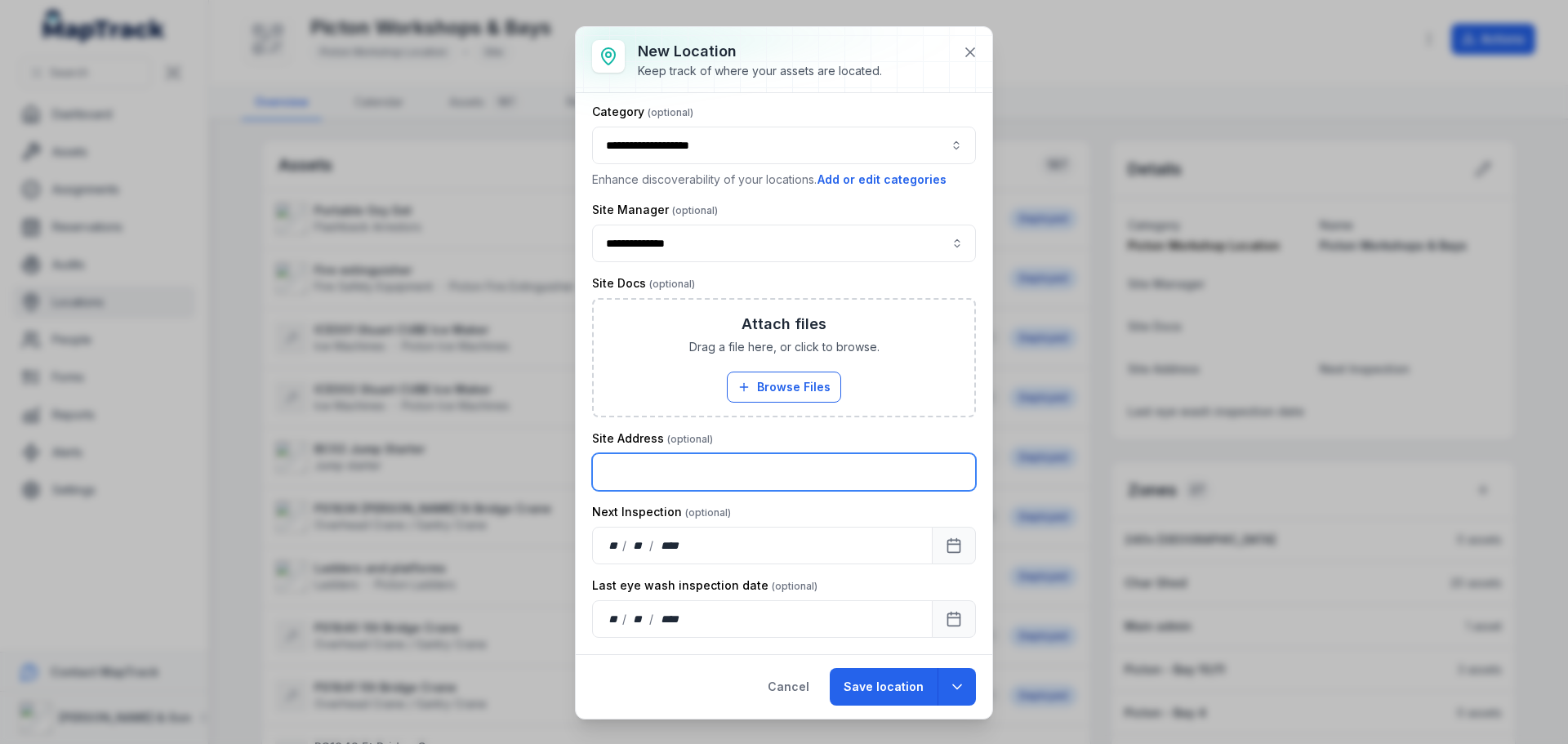
click at [686, 474] on input "text" at bounding box center [784, 471] width 384 height 38
type input "**********"
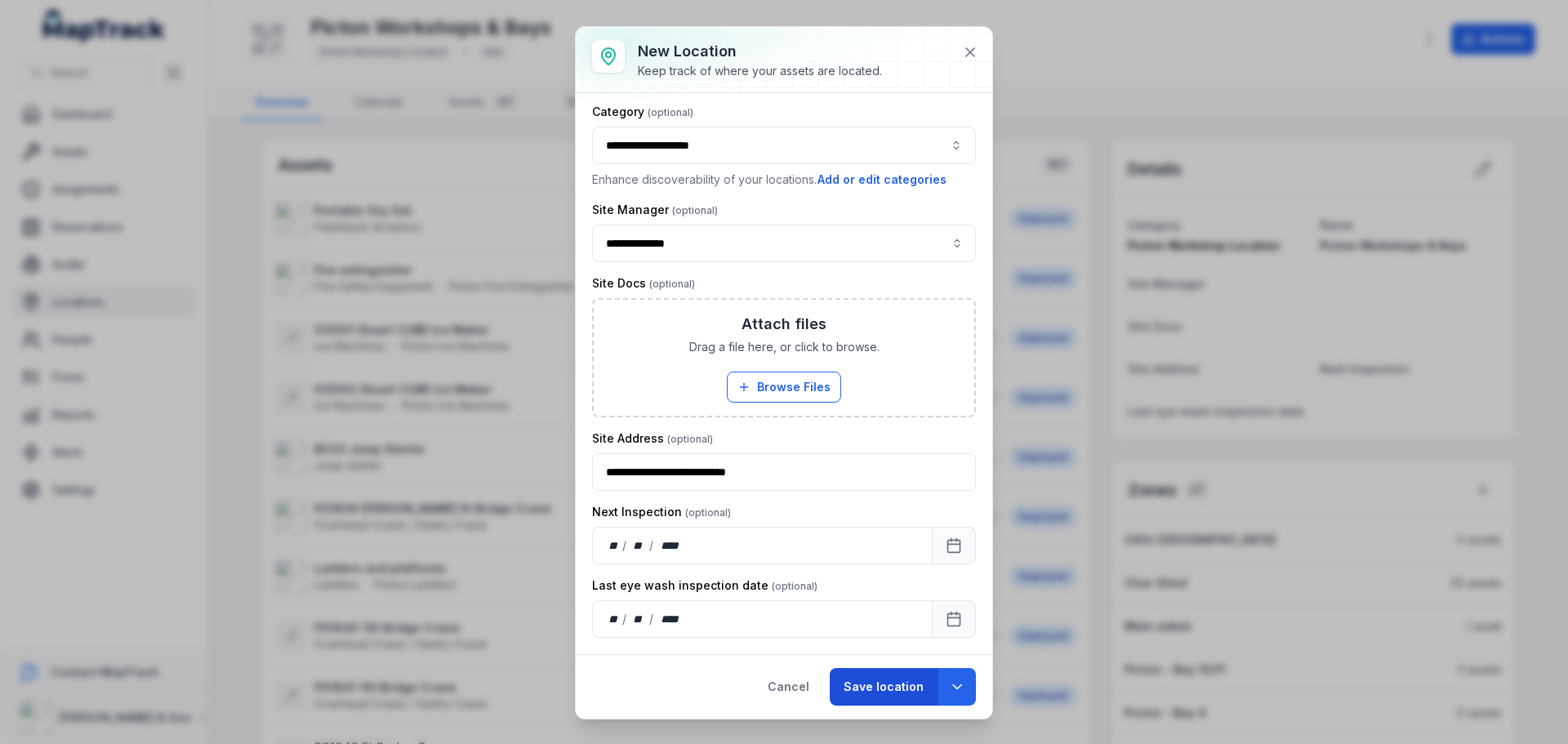
click at [897, 687] on button "Save location" at bounding box center [883, 686] width 107 height 38
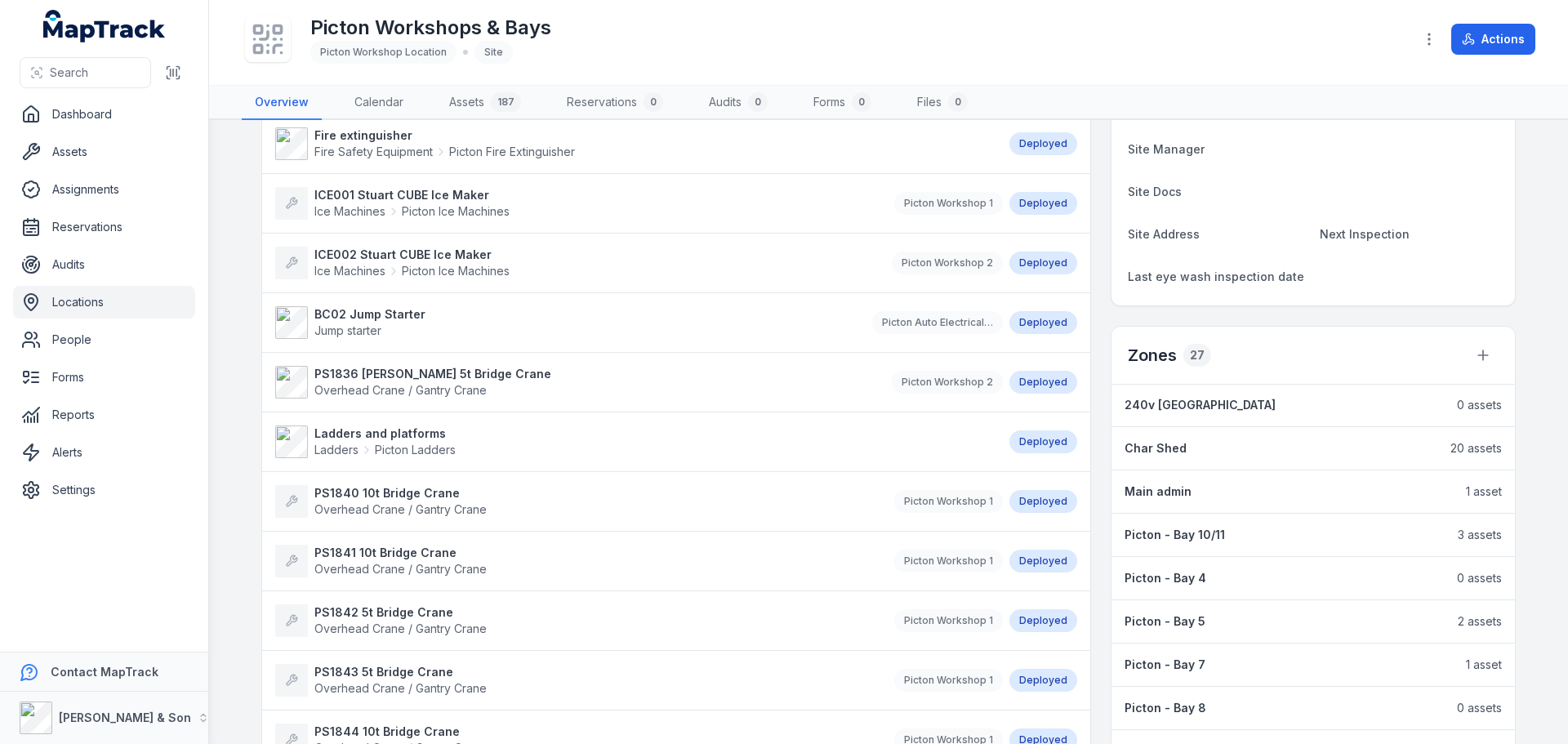
scroll to position [163, 0]
